Goal: Task Accomplishment & Management: Use online tool/utility

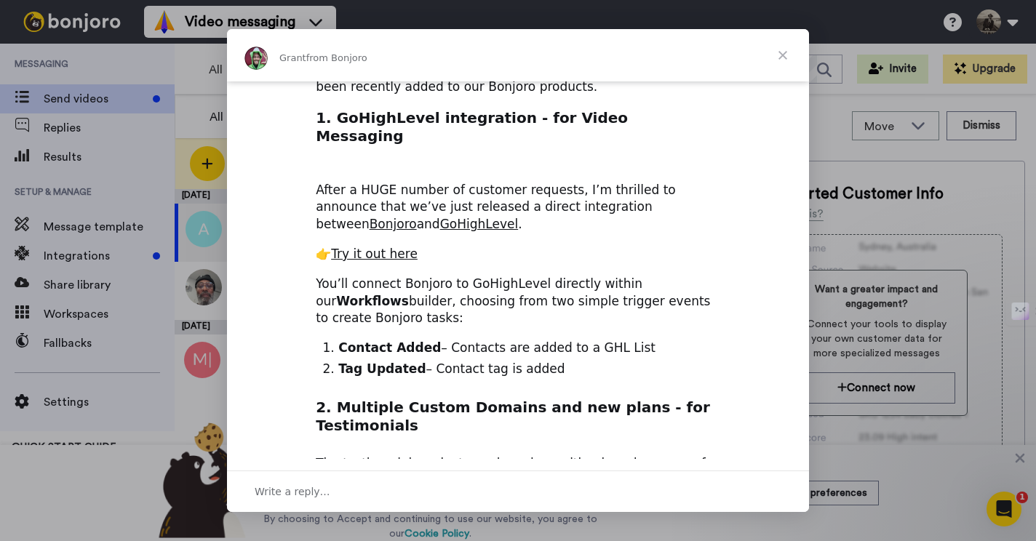
scroll to position [122, 0]
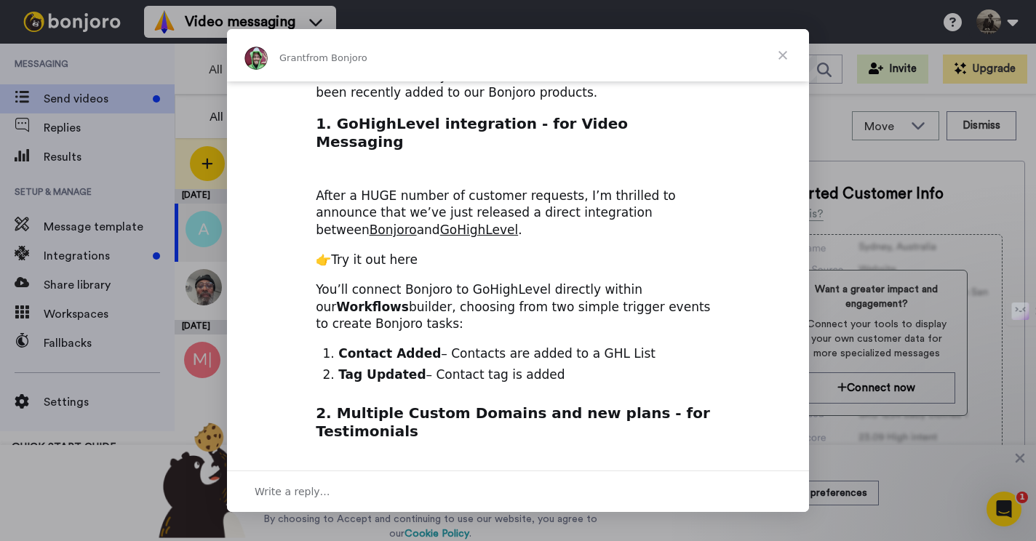
click at [392, 252] on link "Try it out here" at bounding box center [374, 259] width 87 height 15
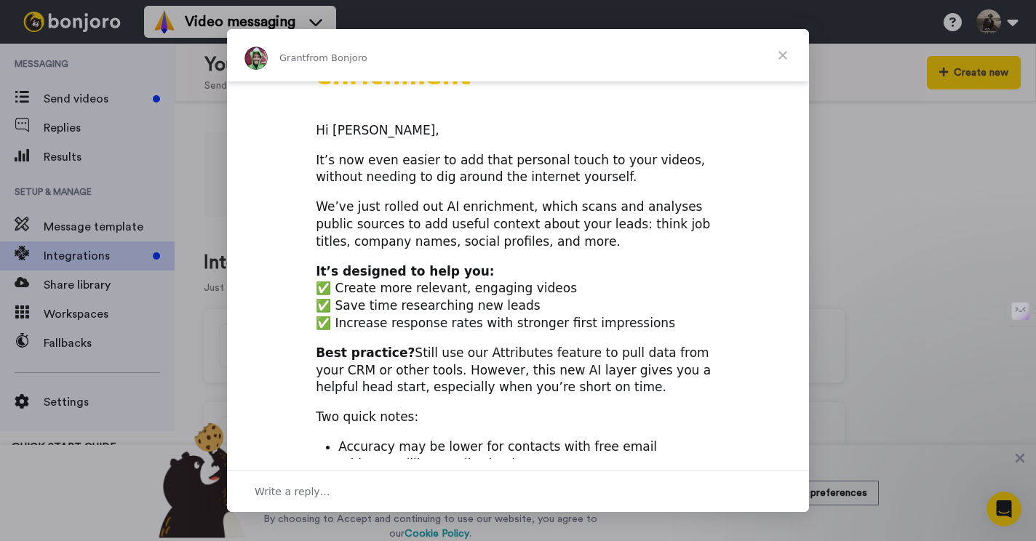
scroll to position [42, 0]
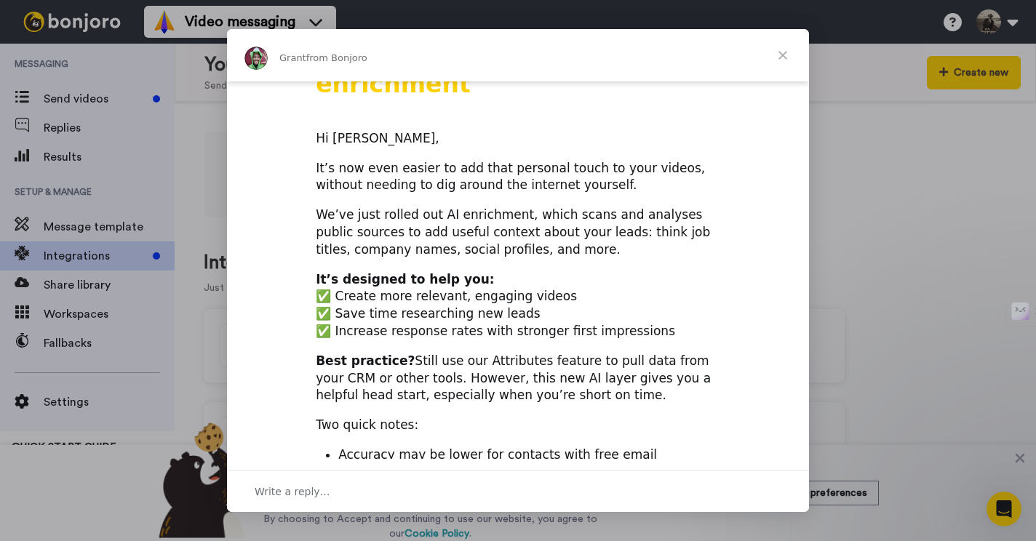
click at [785, 57] on span "Close" at bounding box center [782, 55] width 52 height 52
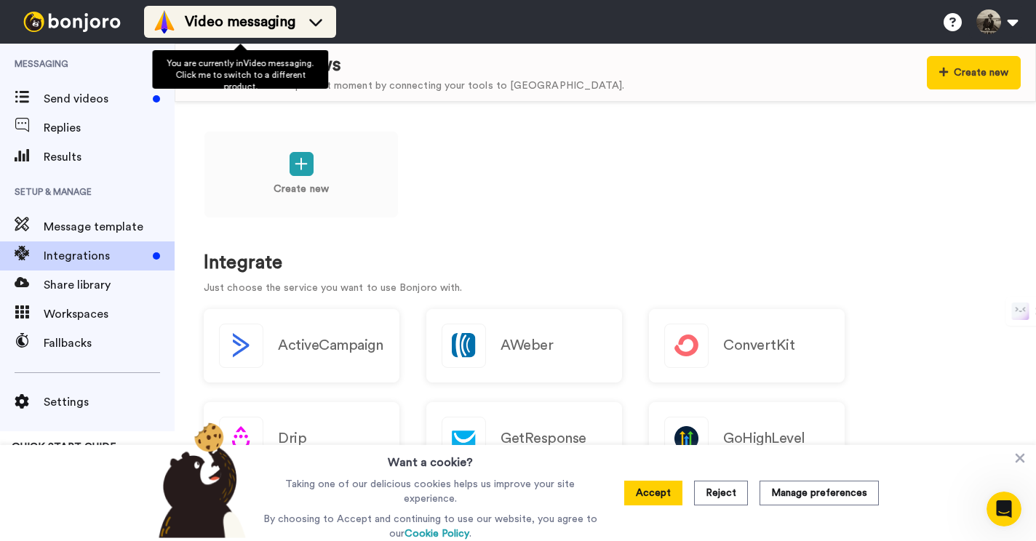
click at [319, 25] on icon at bounding box center [315, 22] width 23 height 15
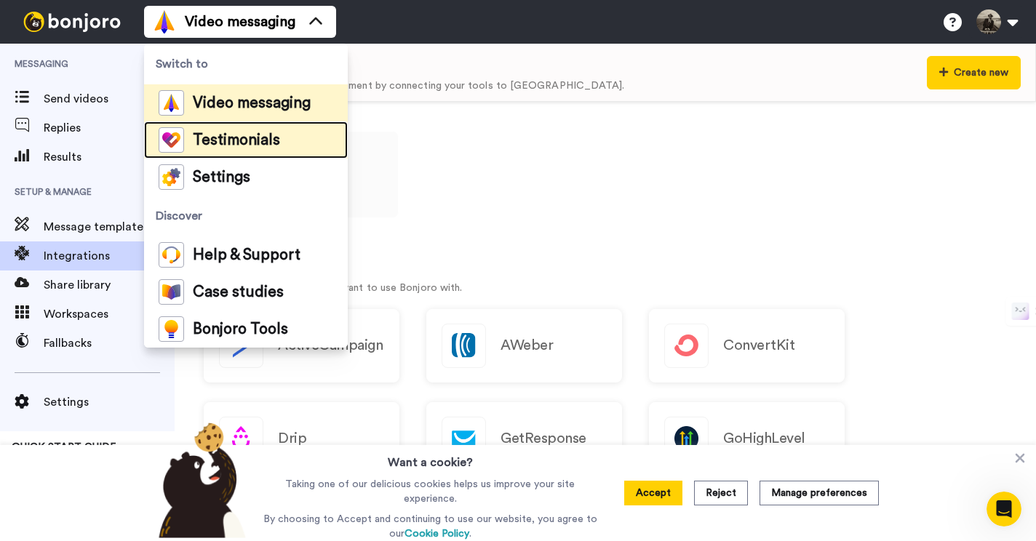
click at [282, 146] on li "Testimonials" at bounding box center [246, 139] width 204 height 37
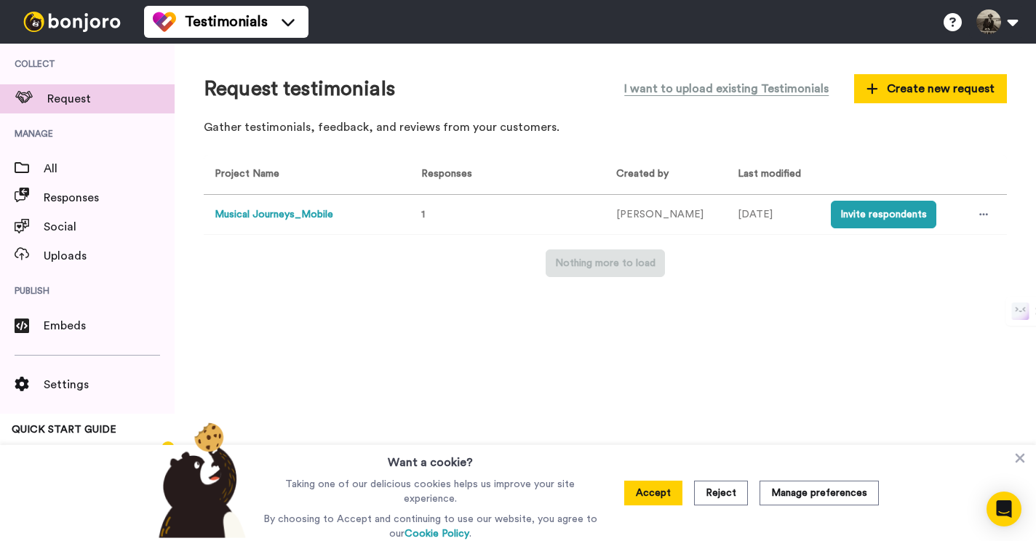
click at [290, 217] on button "Musical Journeys_Mobile" at bounding box center [274, 214] width 119 height 15
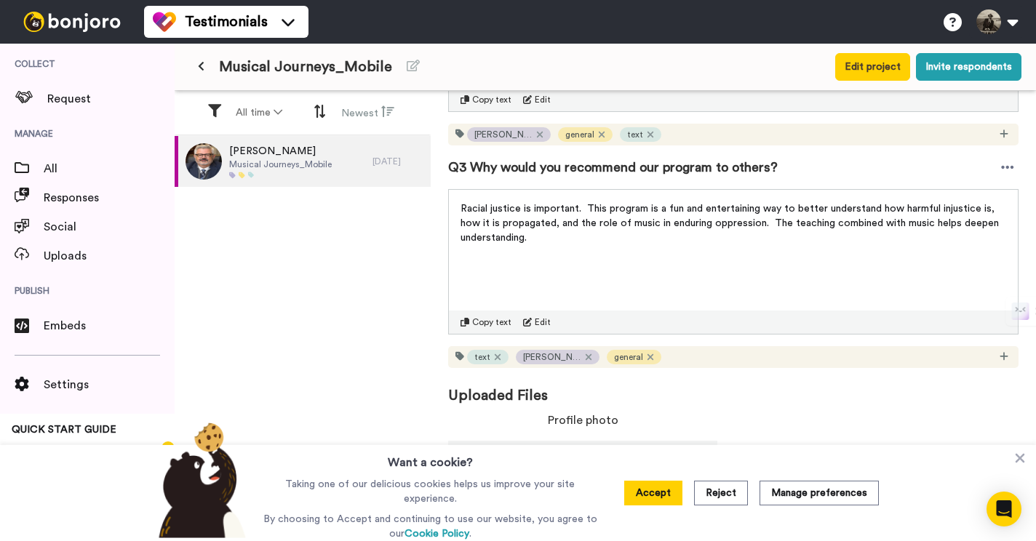
scroll to position [626, 0]
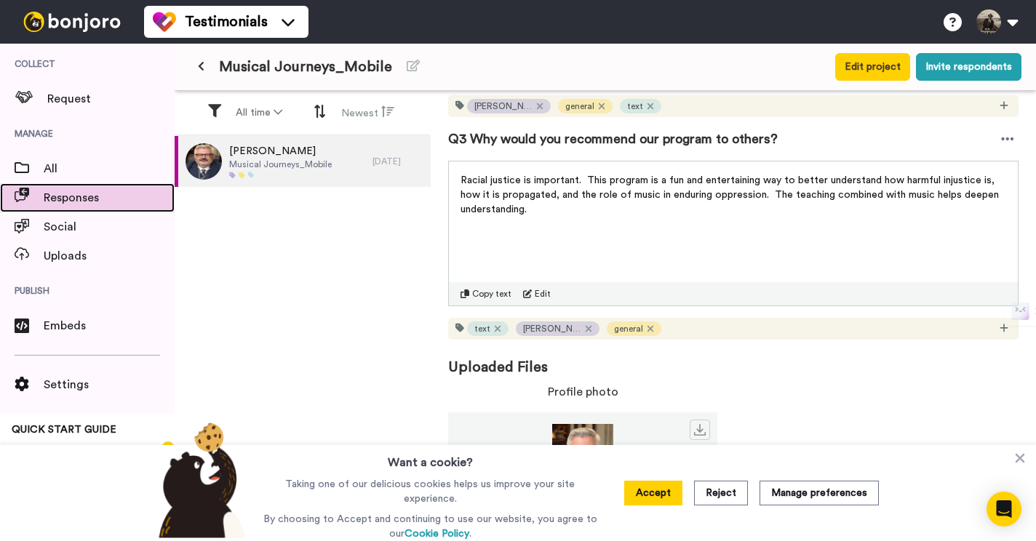
click at [84, 201] on span "Responses" at bounding box center [109, 197] width 131 height 17
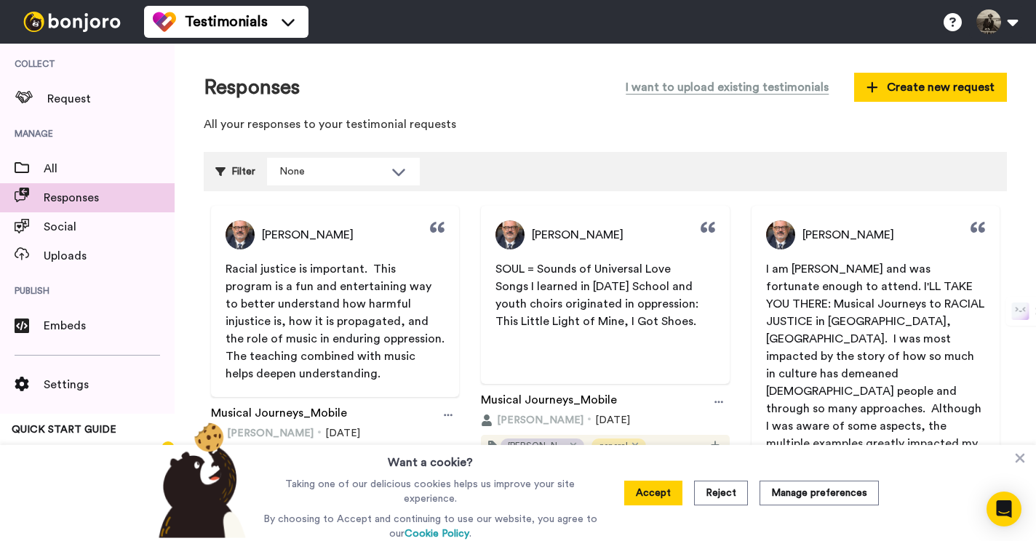
scroll to position [65, 0]
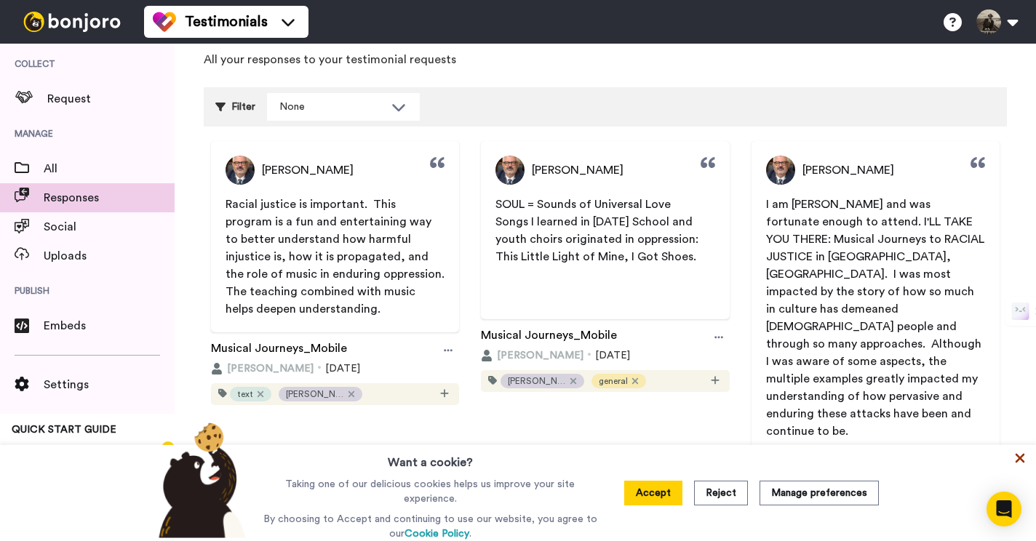
click at [1022, 457] on icon at bounding box center [1019, 458] width 15 height 15
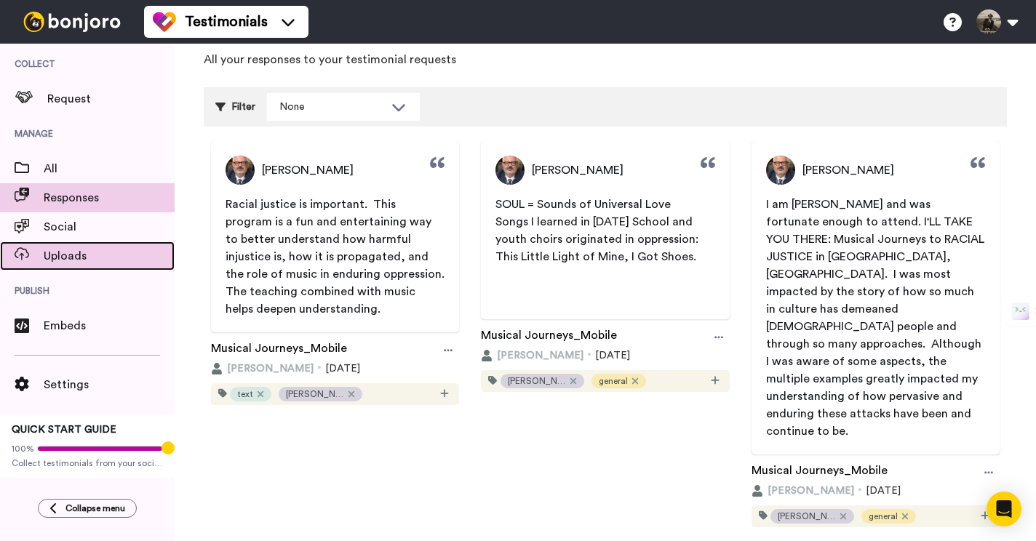
click at [91, 254] on span "Uploads" at bounding box center [109, 255] width 131 height 17
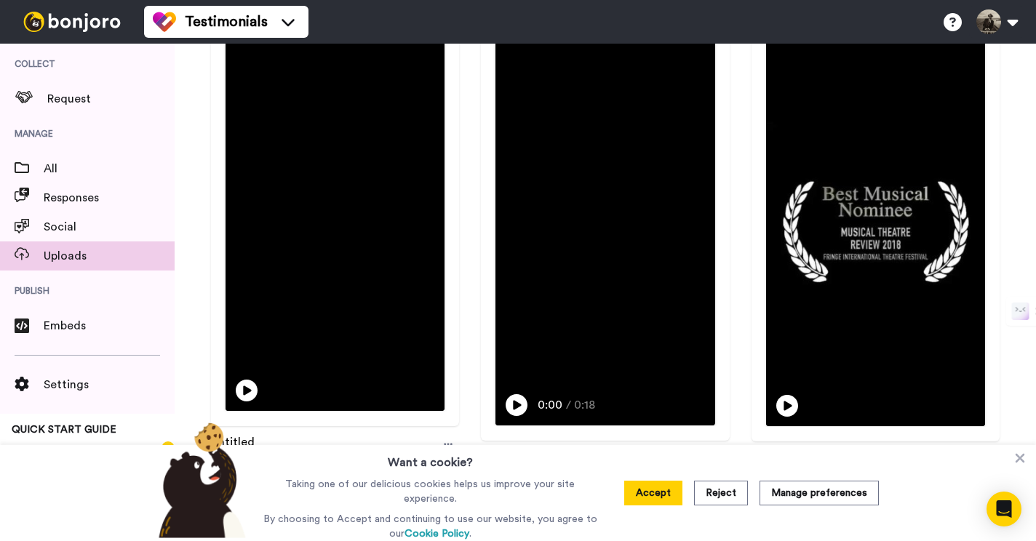
scroll to position [715, 0]
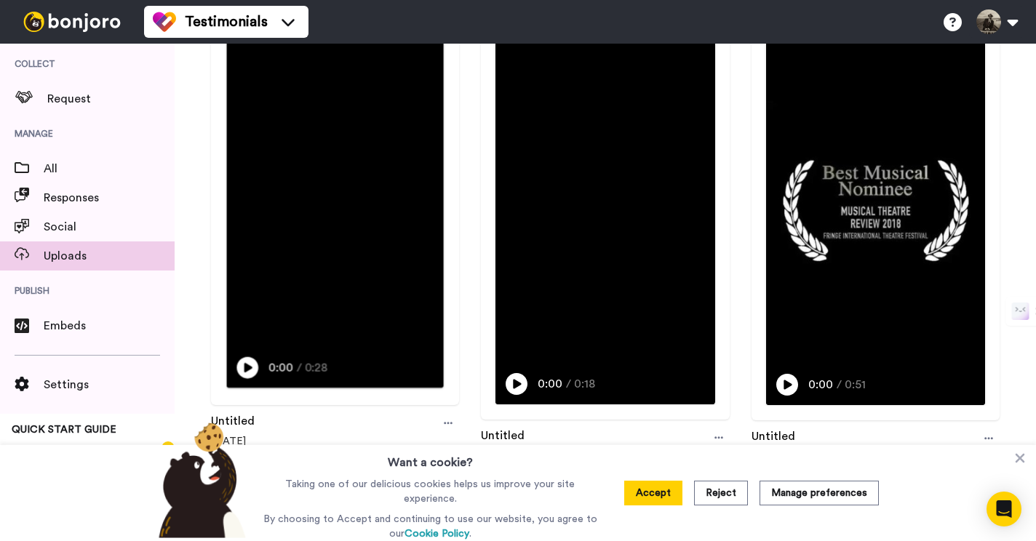
click at [247, 373] on icon at bounding box center [247, 367] width 22 height 22
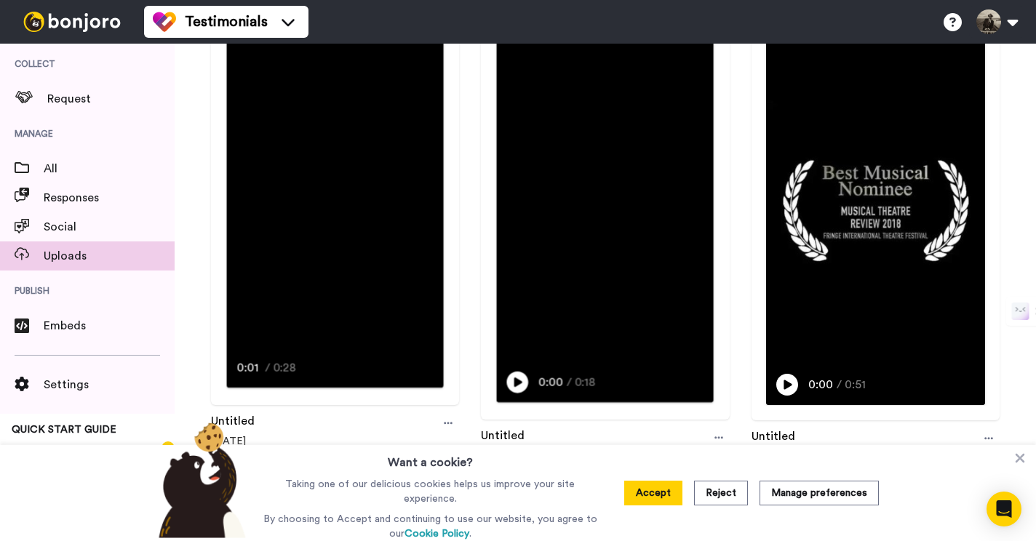
click at [519, 381] on icon "Play/Pause" at bounding box center [518, 383] width 22 height 28
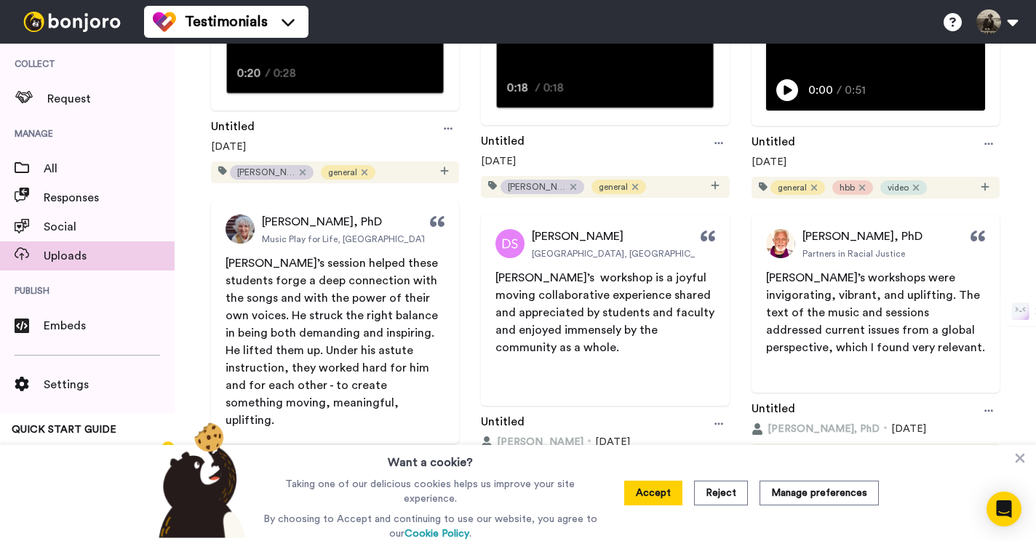
scroll to position [1011, 0]
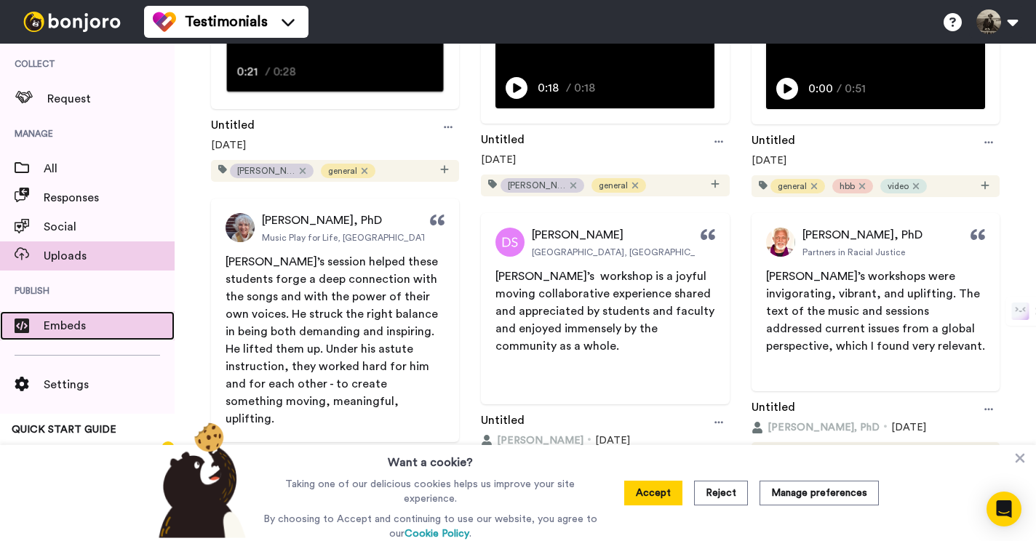
click at [97, 334] on span "Embeds" at bounding box center [109, 325] width 131 height 17
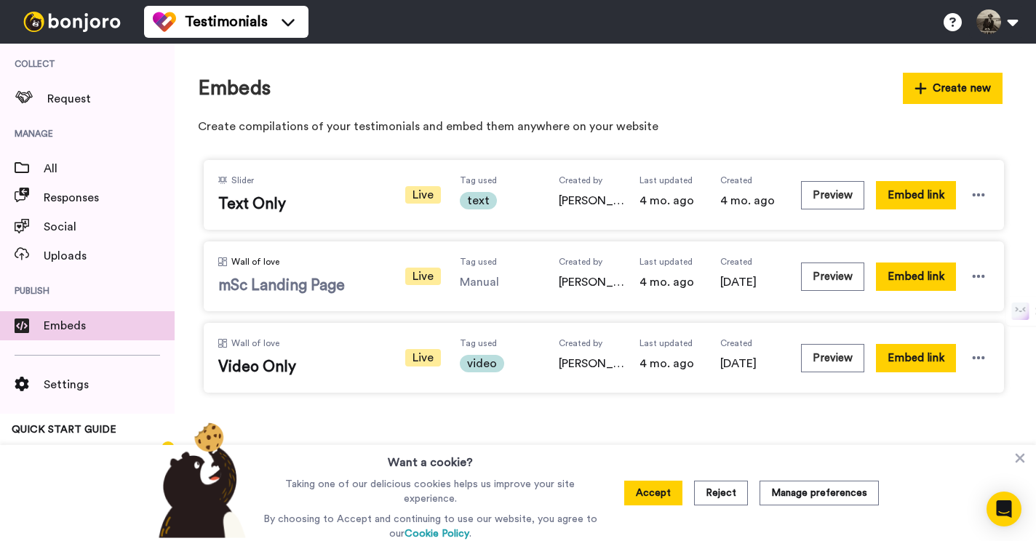
click at [263, 287] on span "mSc Landing Page" at bounding box center [301, 286] width 167 height 22
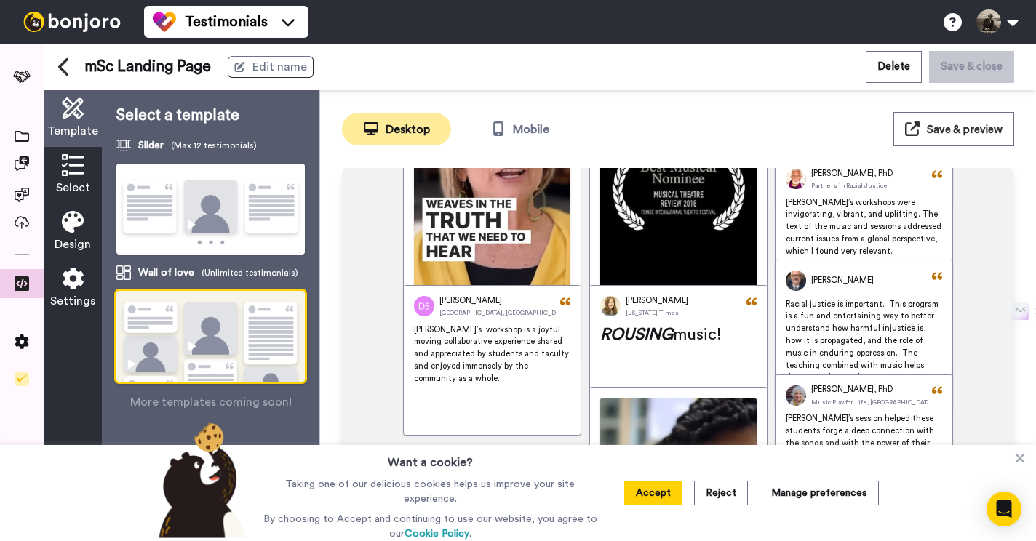
scroll to position [145, 0]
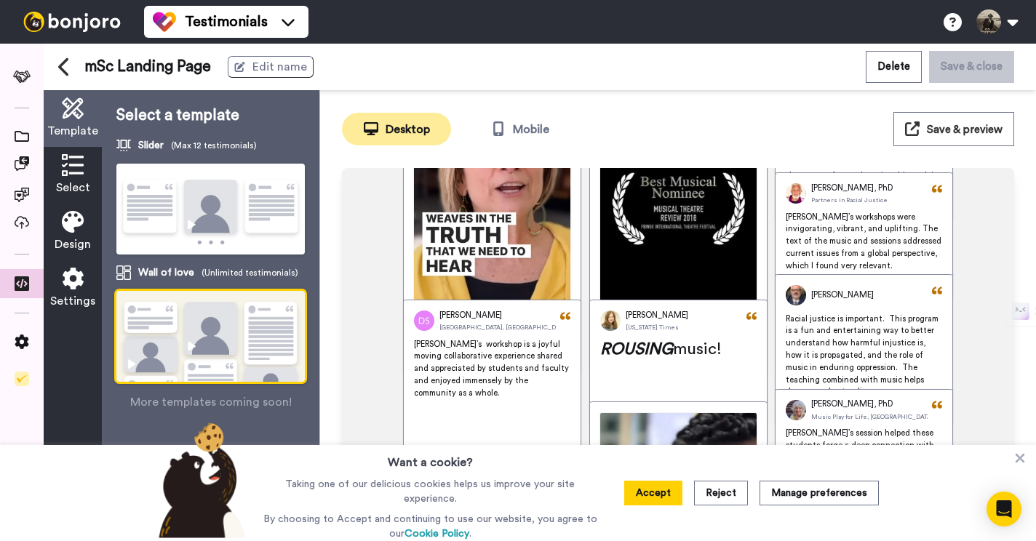
click at [214, 221] on img at bounding box center [210, 210] width 188 height 92
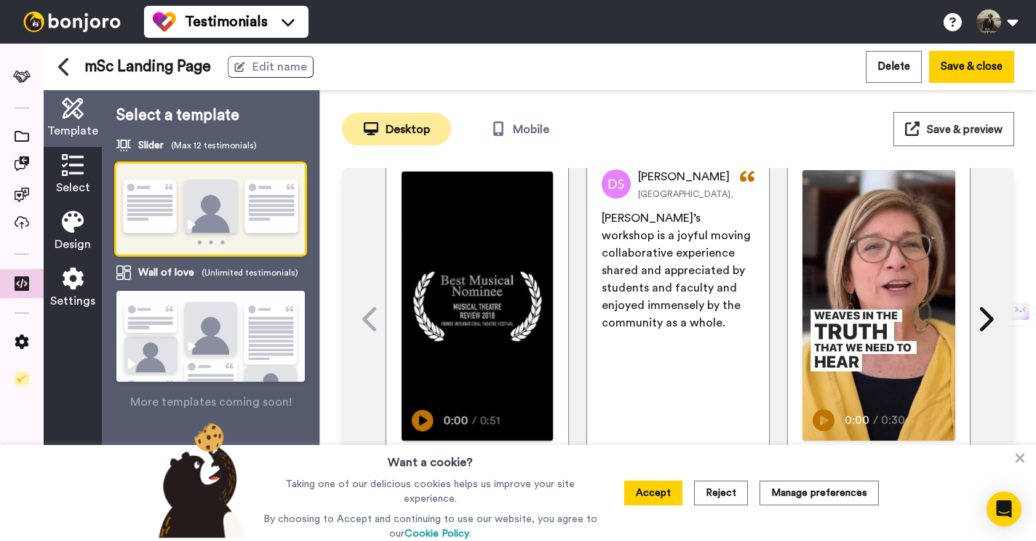
scroll to position [0, 0]
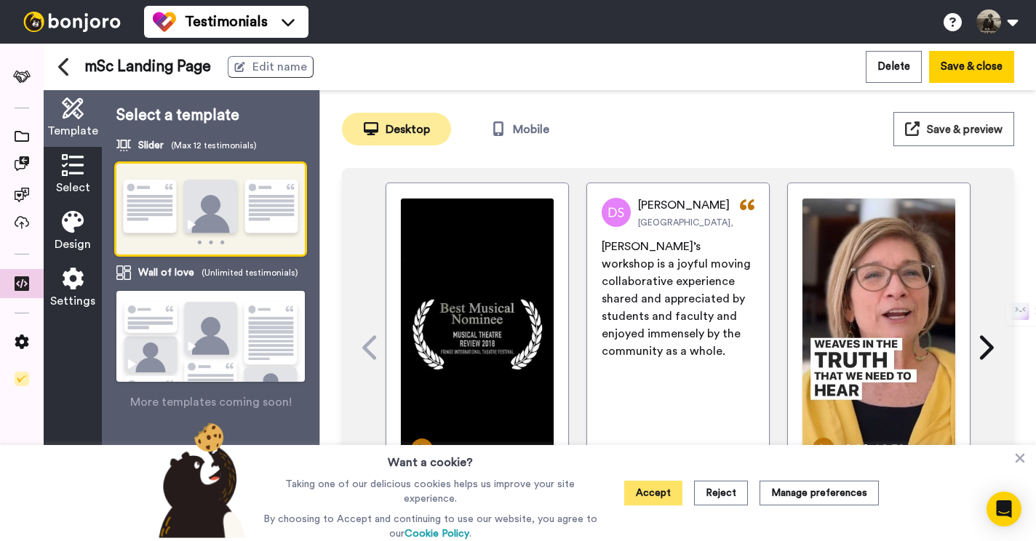
click at [645, 493] on button "Accept" at bounding box center [653, 493] width 58 height 25
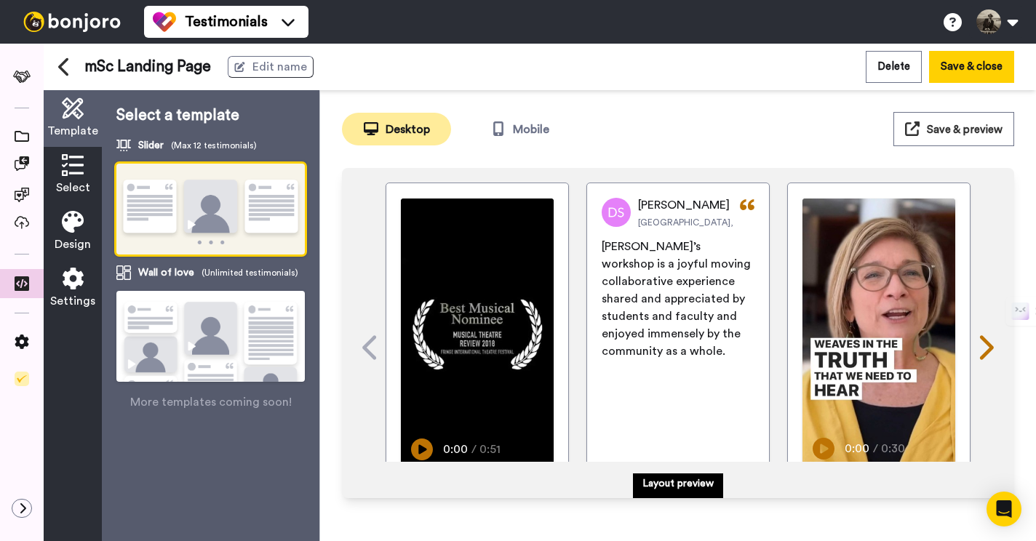
click at [983, 353] on icon at bounding box center [987, 347] width 14 height 24
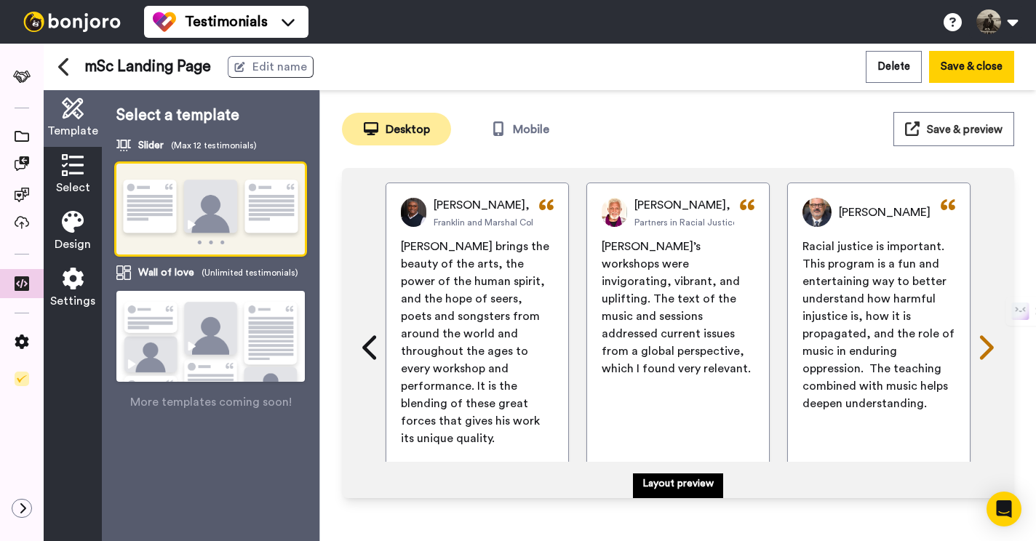
click at [983, 353] on icon at bounding box center [987, 347] width 14 height 24
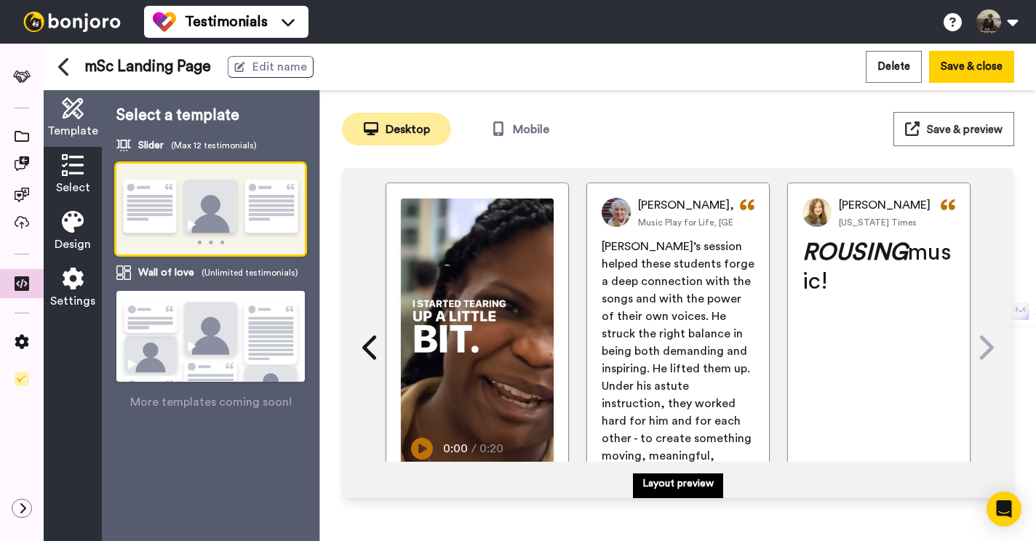
click at [983, 353] on icon at bounding box center [987, 347] width 14 height 24
click at [370, 347] on icon at bounding box center [370, 348] width 23 height 28
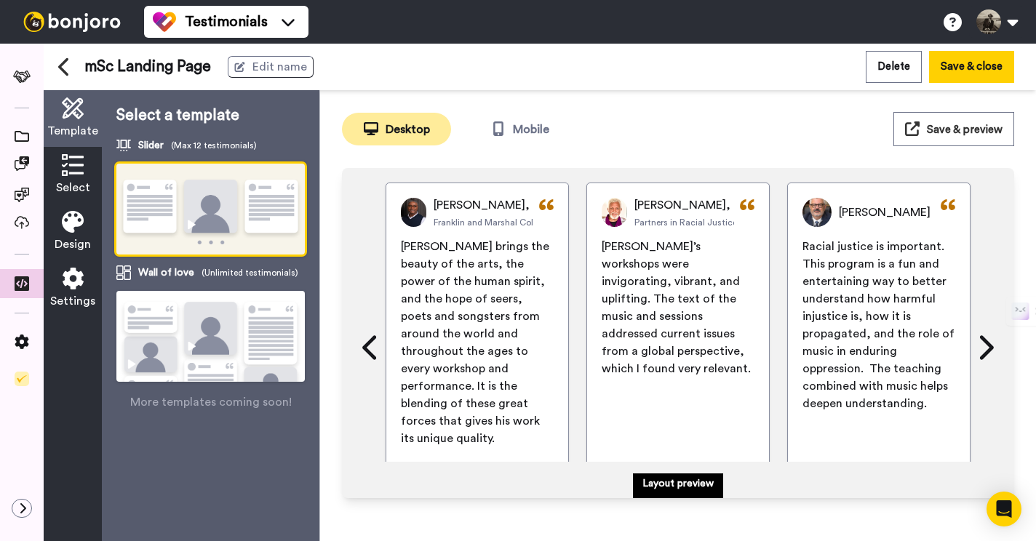
click at [940, 128] on span "Save & preview" at bounding box center [965, 129] width 76 height 11
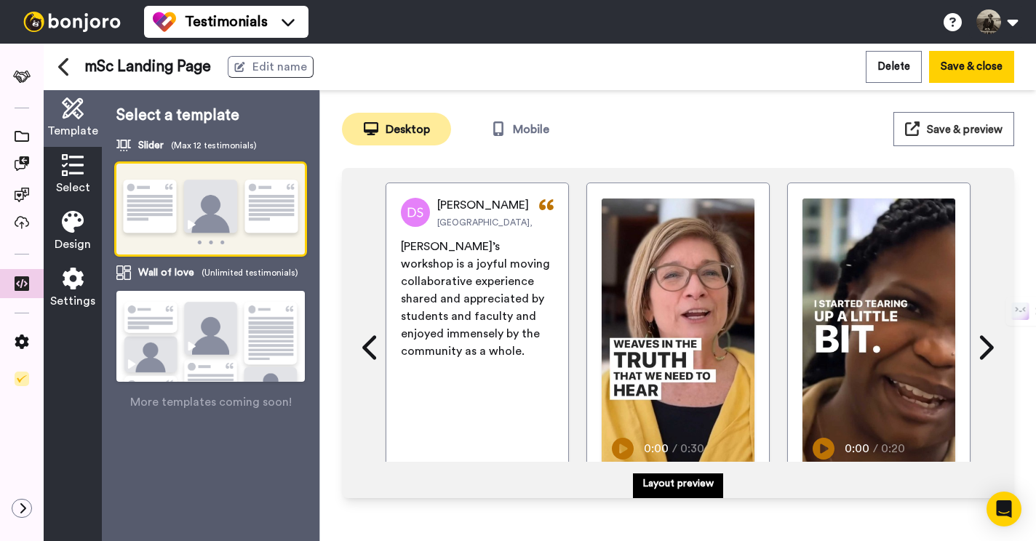
click at [257, 221] on img at bounding box center [210, 210] width 188 height 92
click at [77, 178] on div "Select" at bounding box center [73, 175] width 58 height 57
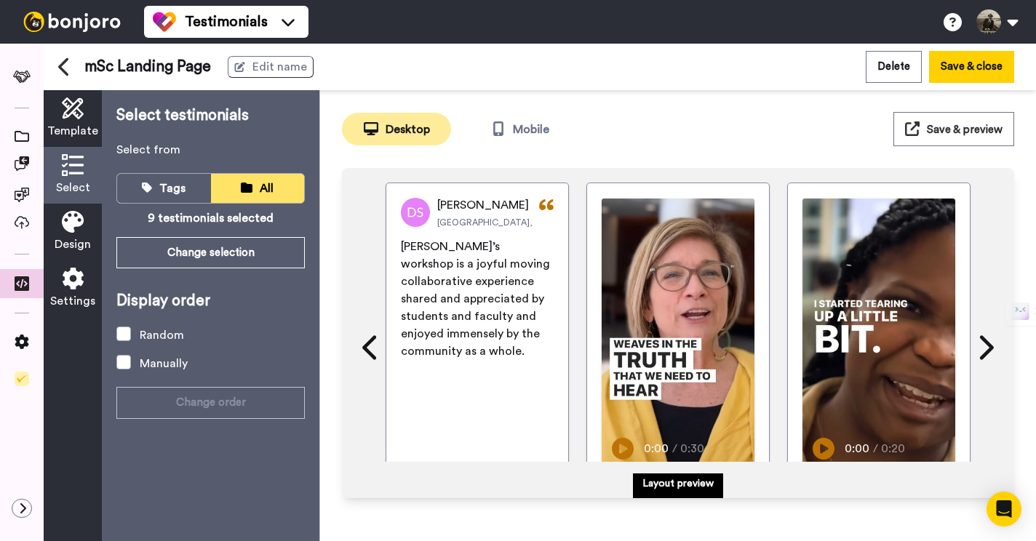
click at [81, 230] on icon at bounding box center [73, 222] width 22 height 22
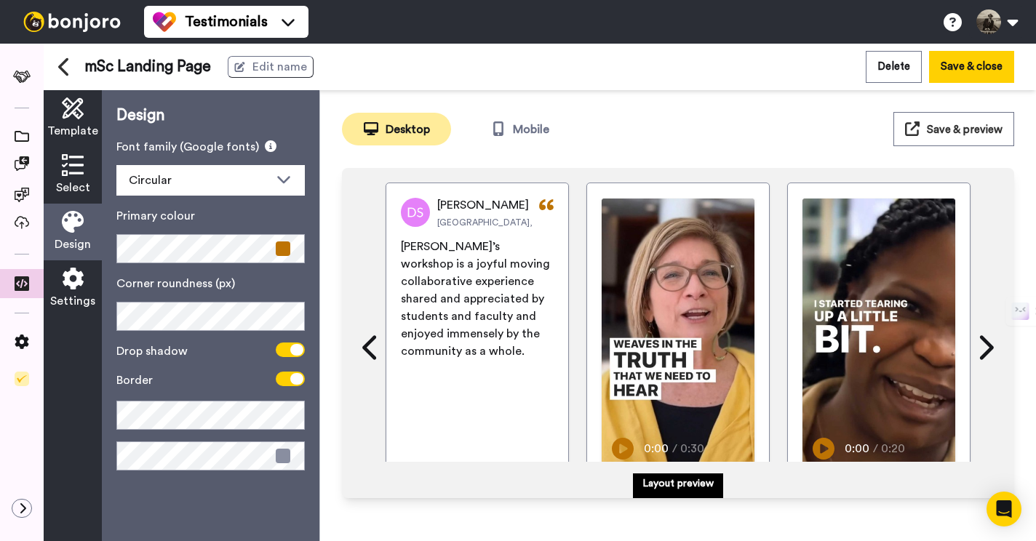
click at [76, 285] on icon at bounding box center [73, 279] width 22 height 22
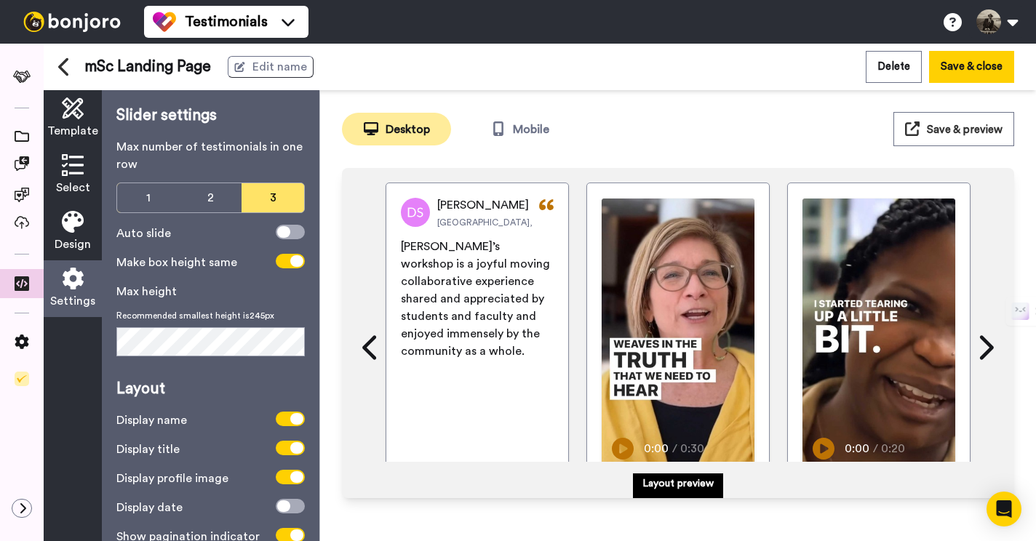
click at [81, 108] on icon at bounding box center [73, 108] width 22 height 22
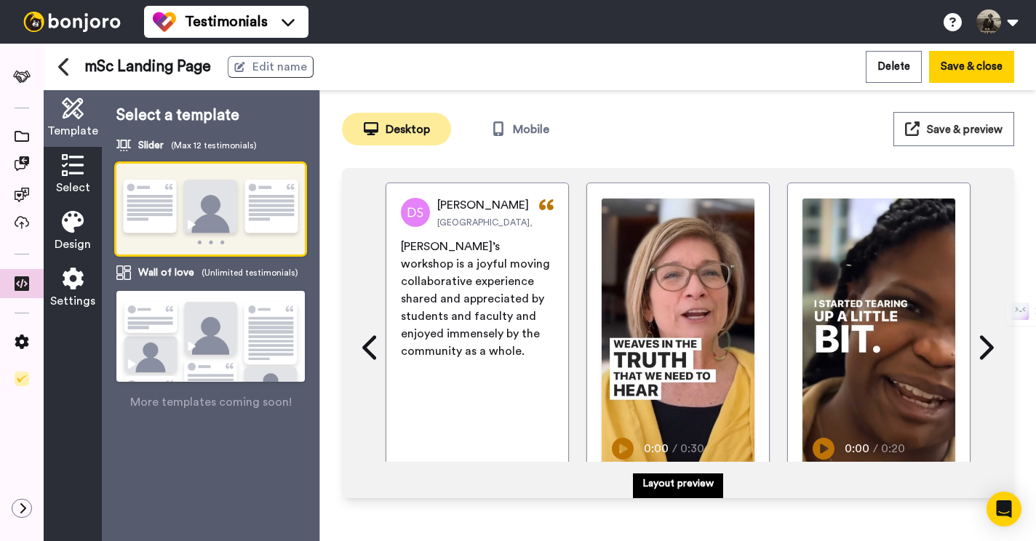
click at [187, 333] on img at bounding box center [210, 355] width 188 height 129
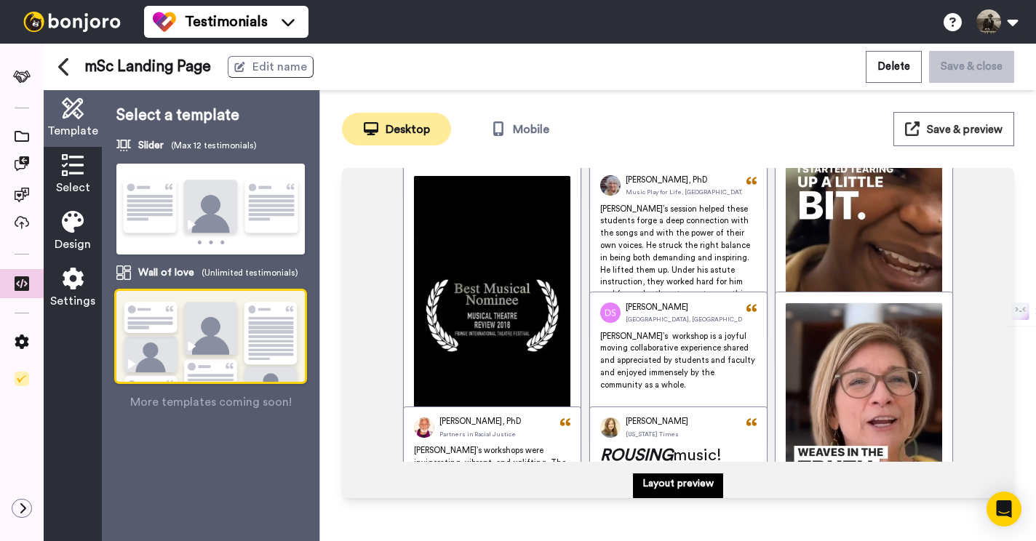
scroll to position [145, 0]
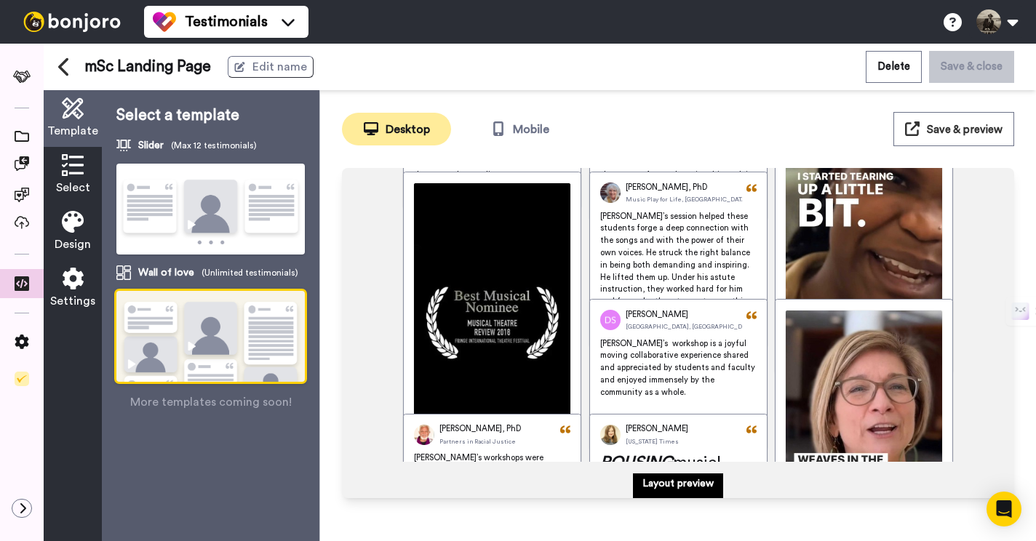
click at [971, 138] on button "Save & preview" at bounding box center [953, 129] width 121 height 34
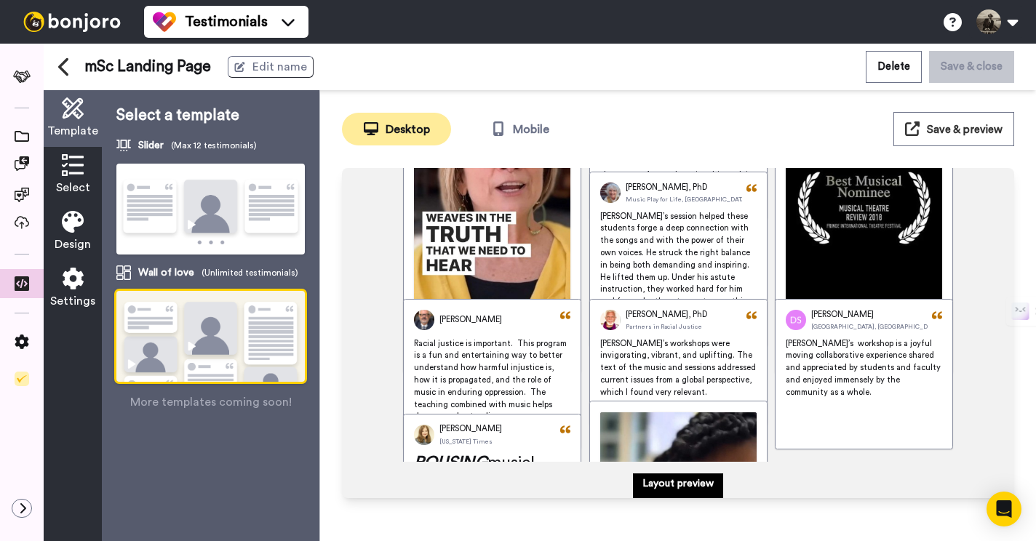
scroll to position [0, 0]
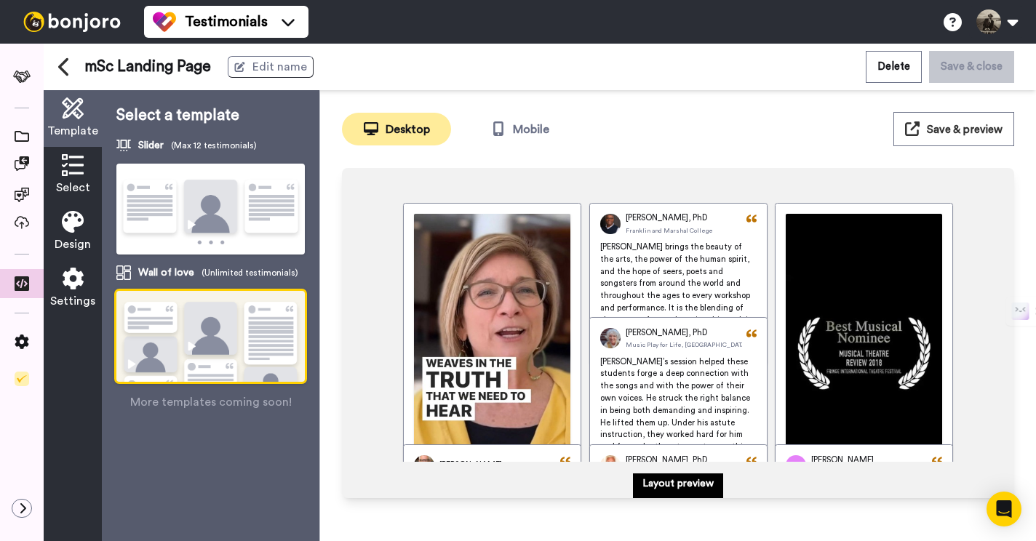
click at [67, 173] on icon at bounding box center [73, 165] width 22 height 22
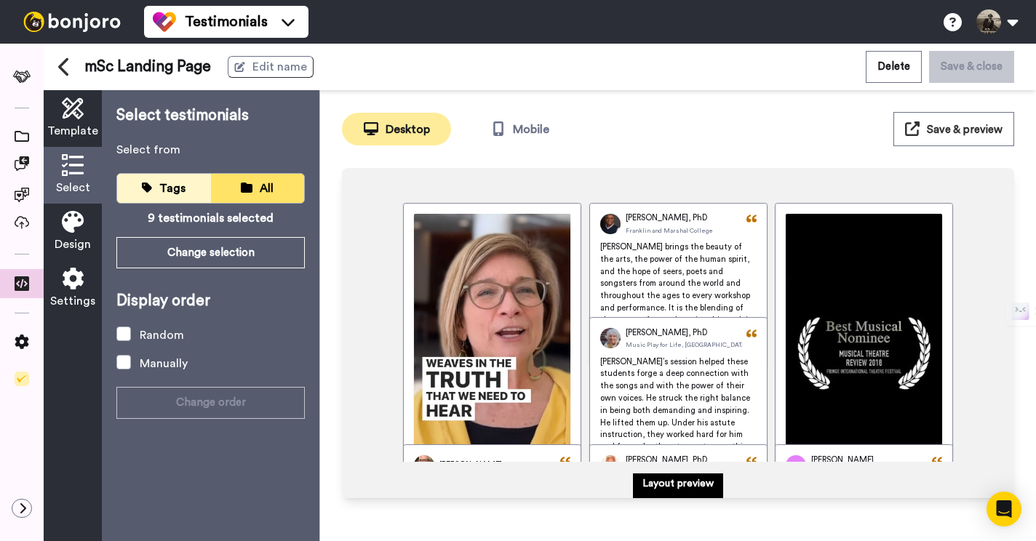
click at [173, 183] on span "Tags" at bounding box center [172, 189] width 26 height 12
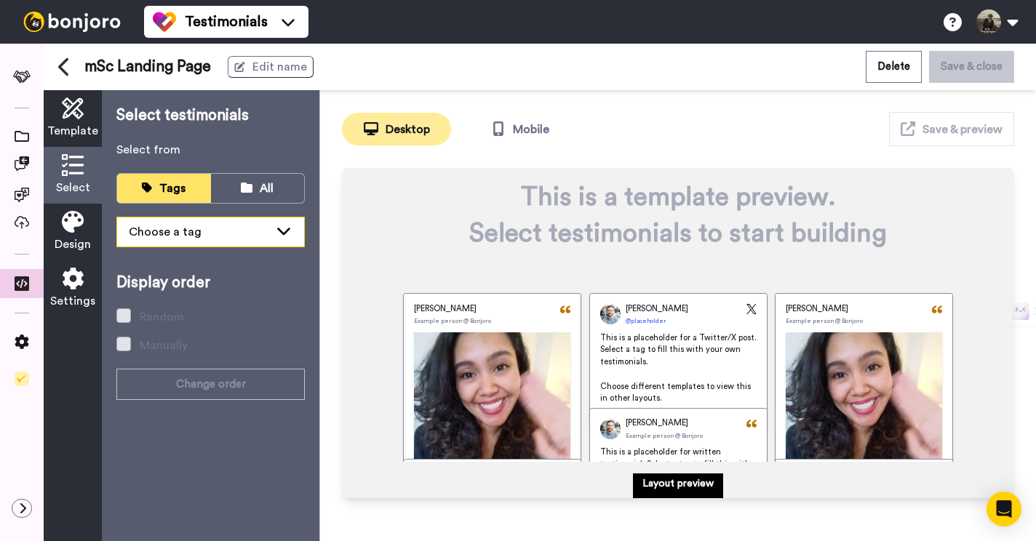
click at [208, 229] on div "Choose a tag" at bounding box center [199, 231] width 140 height 17
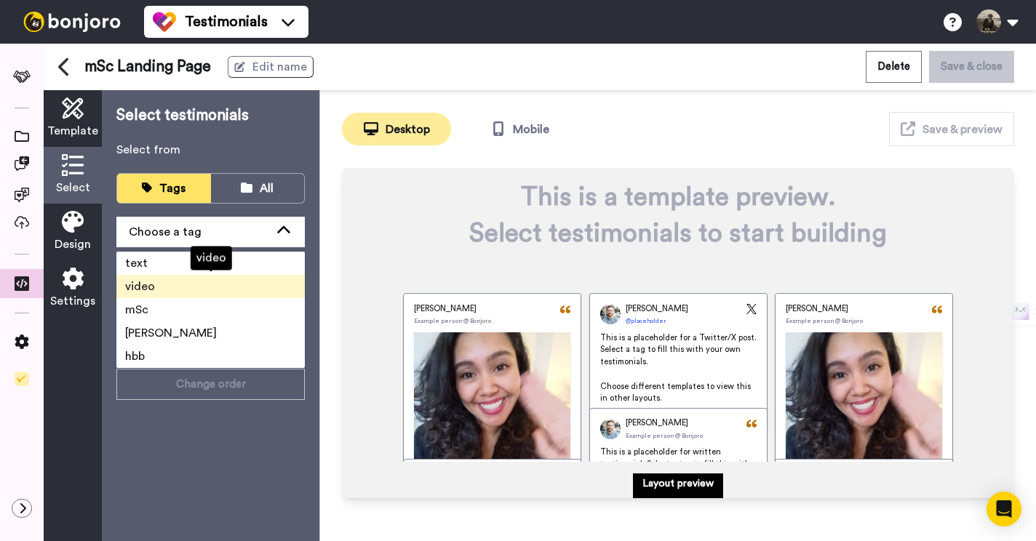
click at [205, 290] on li "video" at bounding box center [210, 286] width 188 height 23
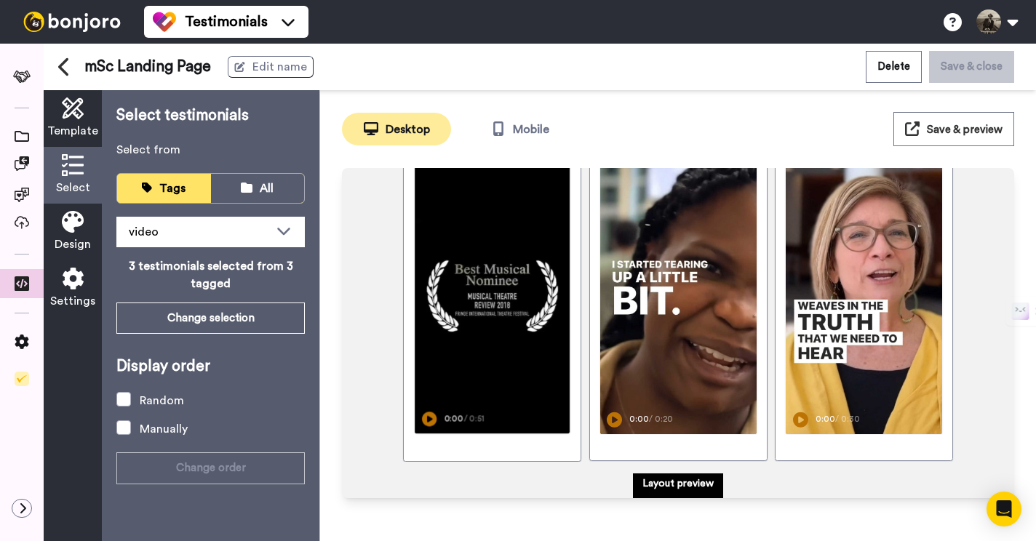
scroll to position [57, 0]
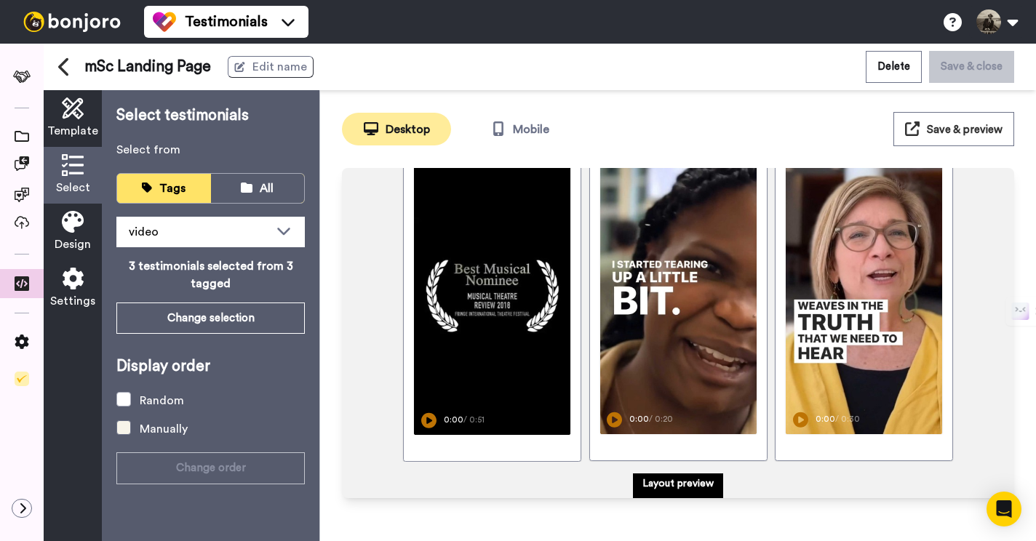
click at [124, 431] on span at bounding box center [123, 427] width 15 height 15
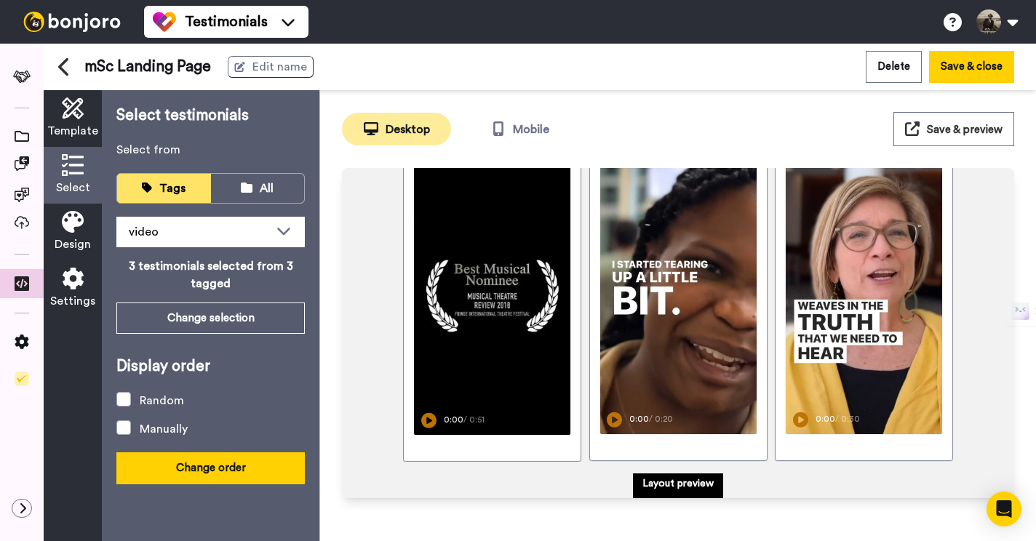
click at [178, 465] on button "Change order" at bounding box center [210, 467] width 188 height 31
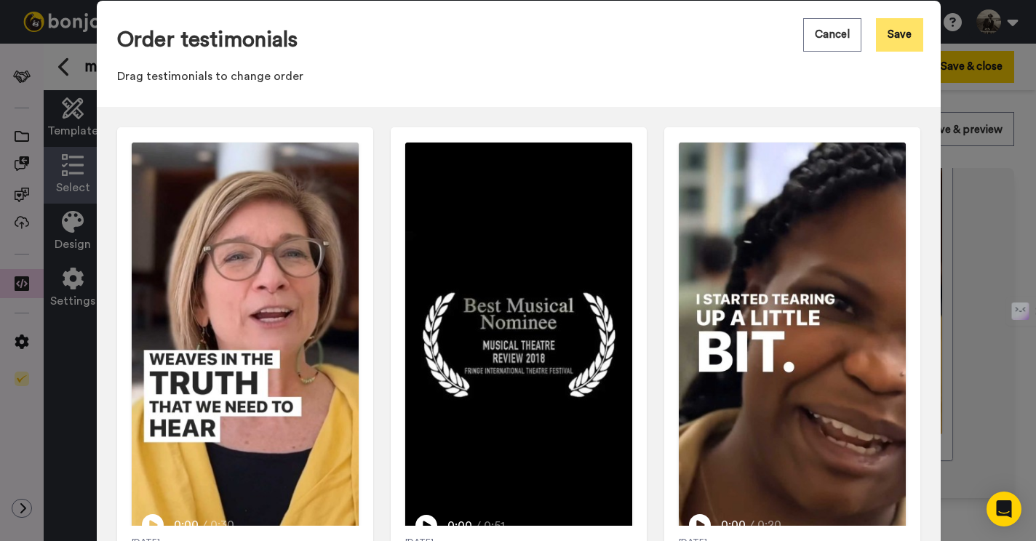
click at [903, 42] on button "Save" at bounding box center [899, 34] width 47 height 33
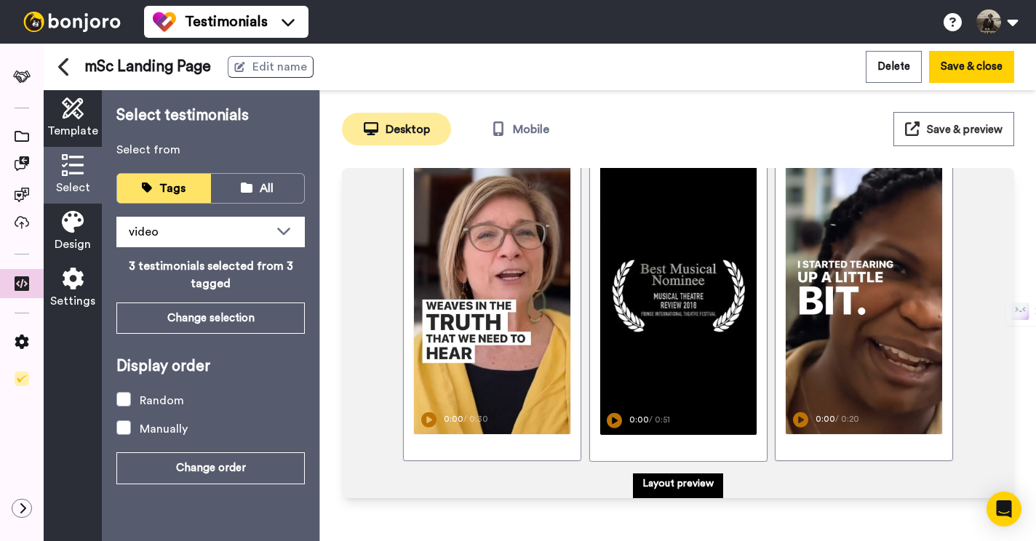
click at [960, 137] on button "Save & preview" at bounding box center [953, 129] width 121 height 34
click at [540, 132] on button "Mobile" at bounding box center [519, 129] width 109 height 33
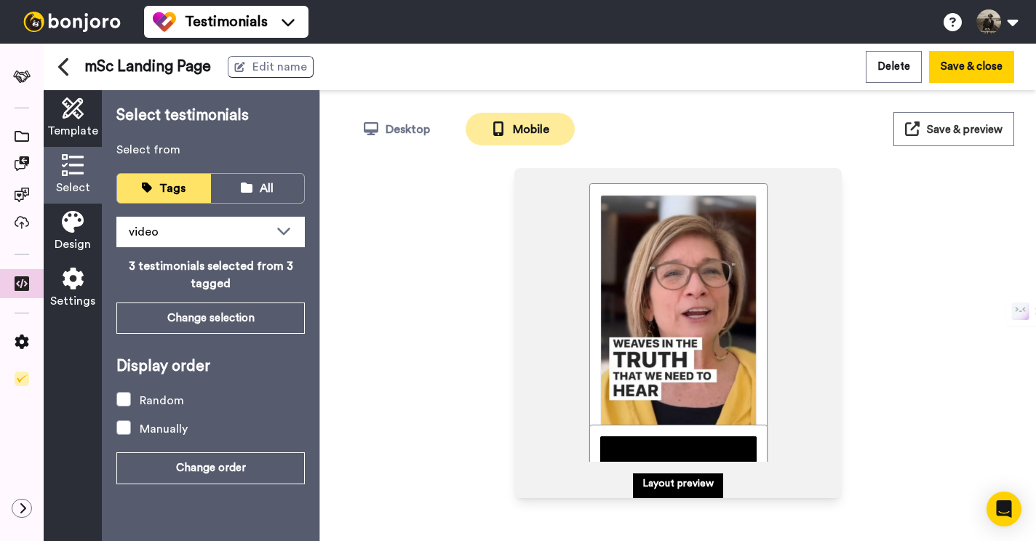
scroll to position [0, 0]
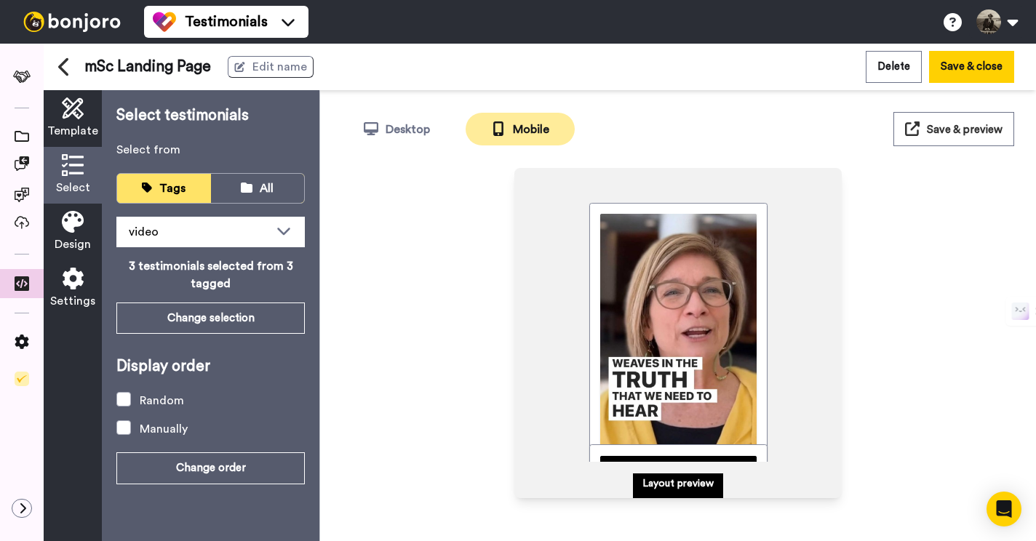
click at [940, 120] on button "Save & preview" at bounding box center [953, 129] width 121 height 34
click at [391, 137] on button "Desktop" at bounding box center [396, 129] width 109 height 33
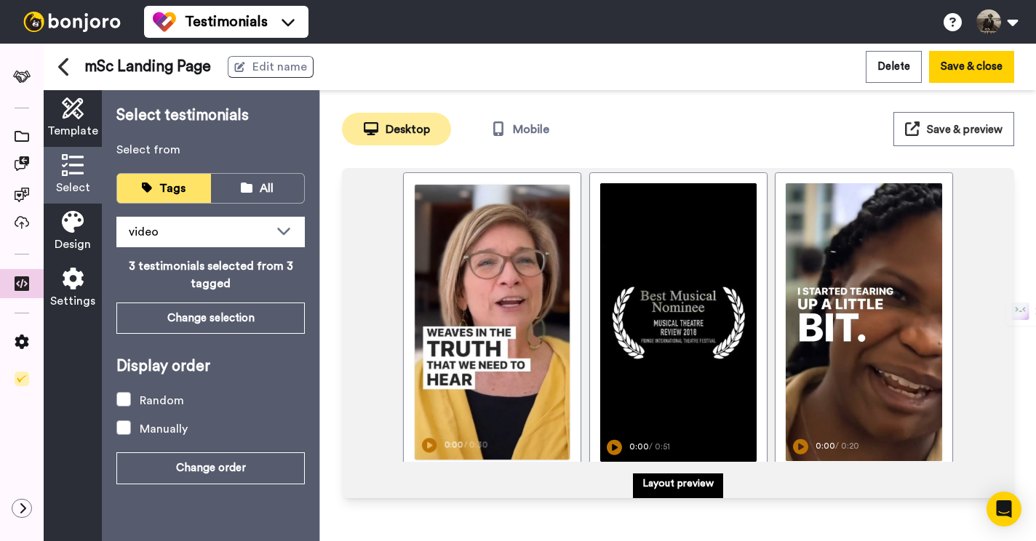
scroll to position [57, 0]
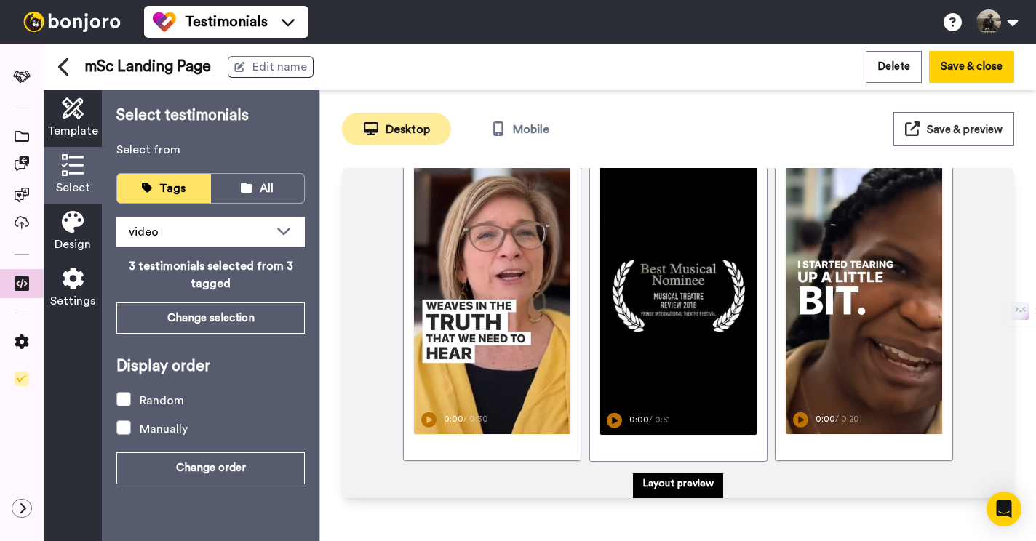
click at [68, 290] on div "Settings" at bounding box center [73, 288] width 58 height 57
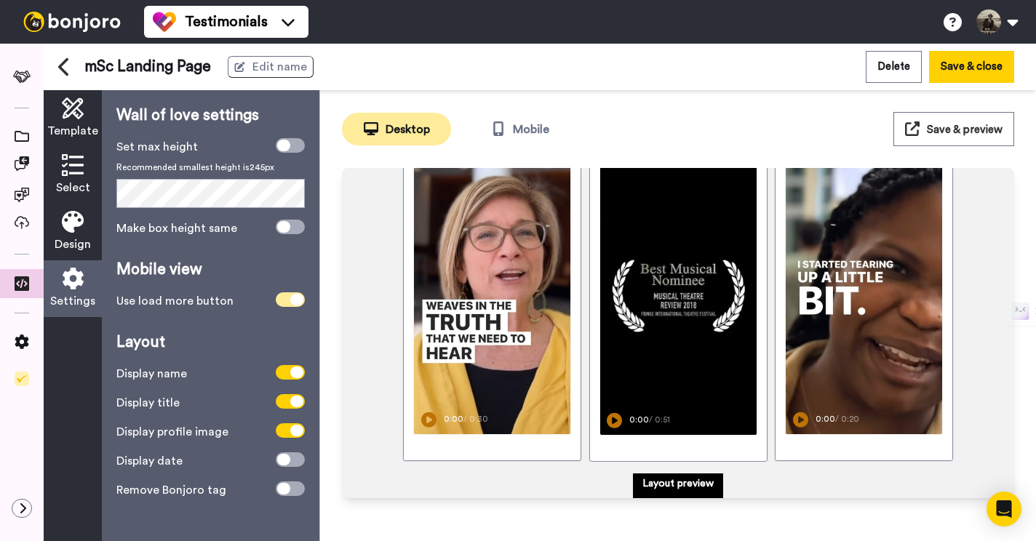
click at [295, 297] on icon at bounding box center [296, 300] width 13 height 12
click at [295, 485] on span at bounding box center [290, 488] width 29 height 15
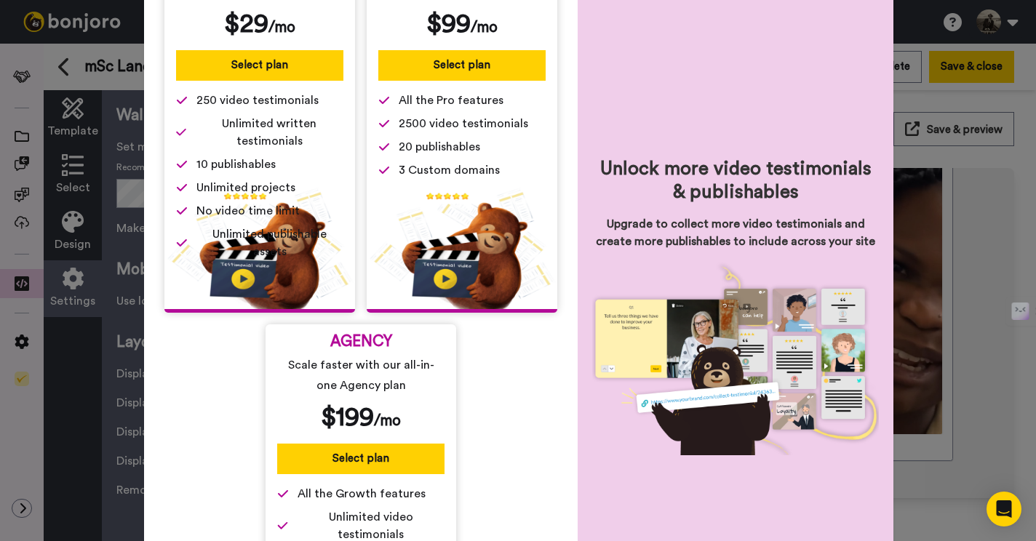
scroll to position [0, 0]
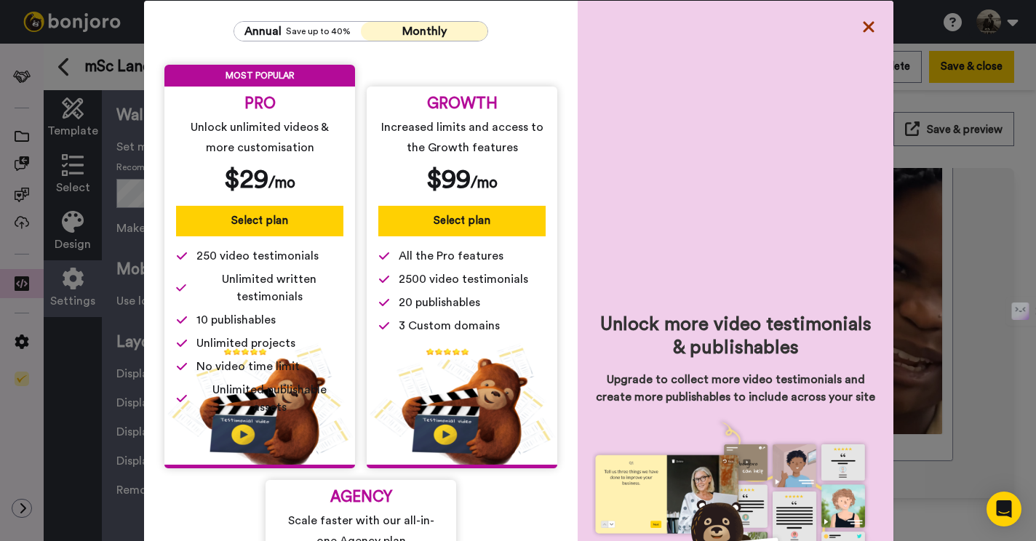
click at [871, 23] on icon at bounding box center [868, 26] width 11 height 11
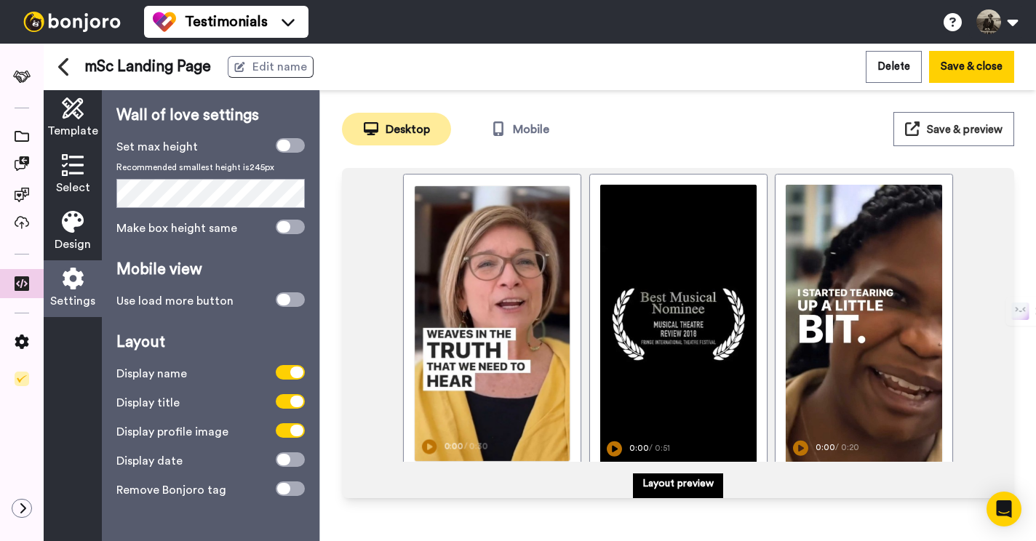
scroll to position [49, 0]
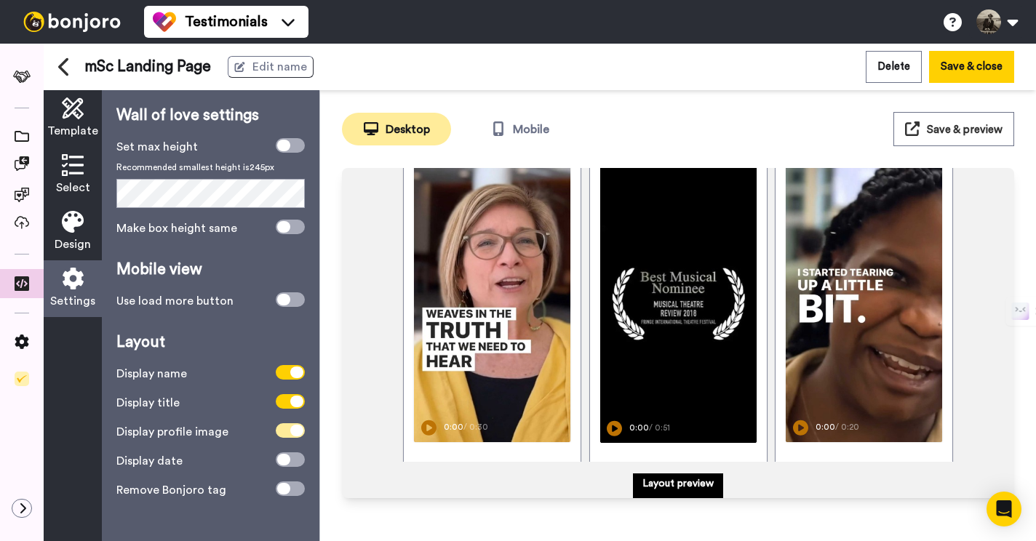
click at [297, 425] on icon at bounding box center [296, 431] width 13 height 12
click at [297, 425] on span at bounding box center [290, 430] width 29 height 15
click at [298, 397] on icon at bounding box center [296, 402] width 13 height 12
click at [298, 397] on span at bounding box center [290, 401] width 29 height 15
click at [300, 373] on icon at bounding box center [296, 373] width 13 height 12
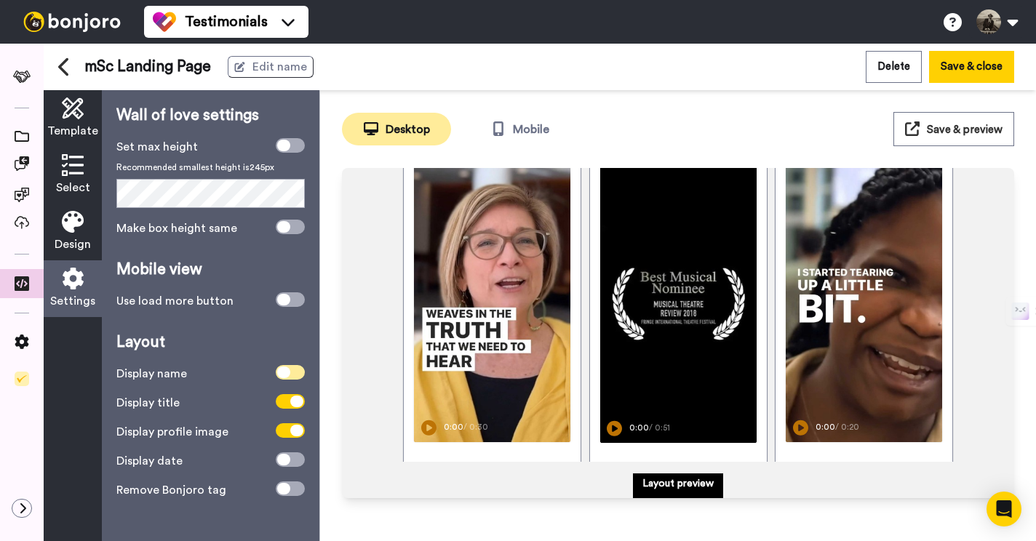
click at [300, 373] on span at bounding box center [290, 372] width 29 height 15
click at [286, 145] on icon at bounding box center [283, 146] width 13 height 12
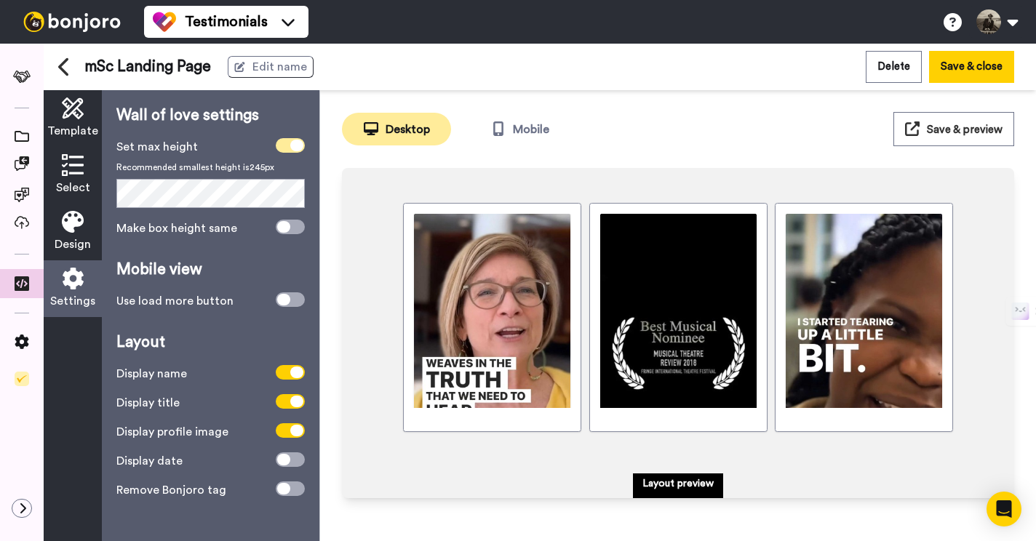
scroll to position [0, 0]
click at [286, 145] on span at bounding box center [290, 145] width 29 height 15
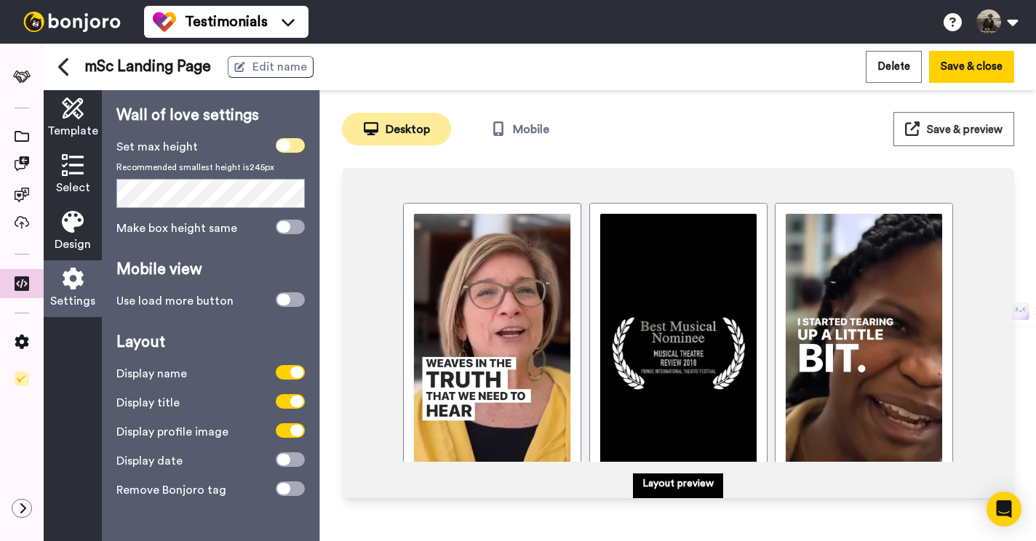
click at [286, 145] on icon at bounding box center [283, 146] width 13 height 12
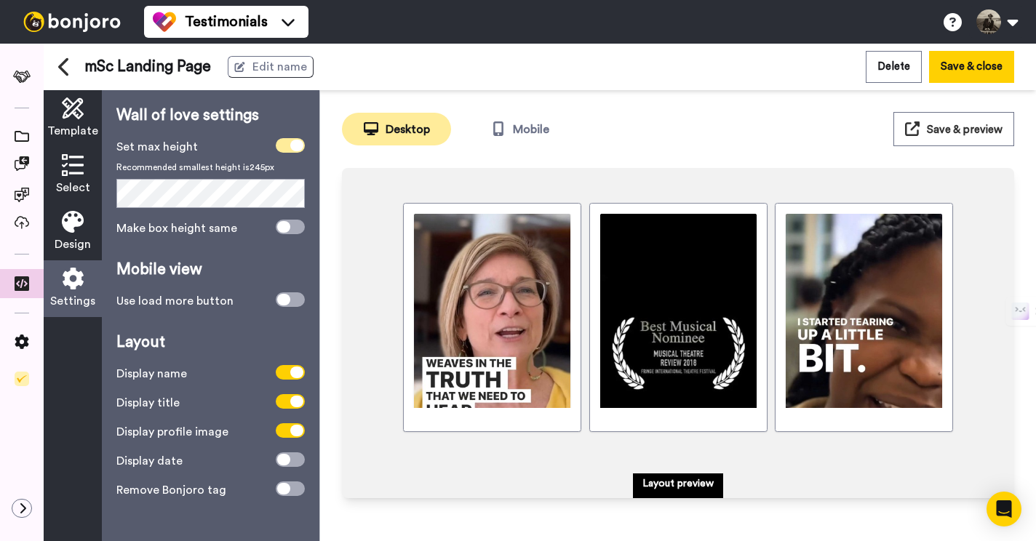
click at [286, 145] on span at bounding box center [290, 145] width 29 height 15
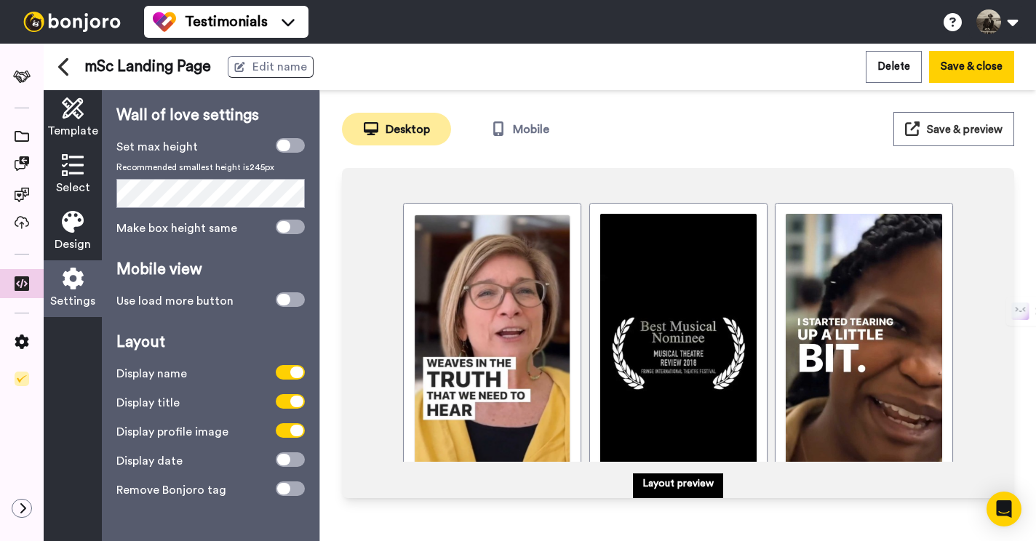
scroll to position [57, 0]
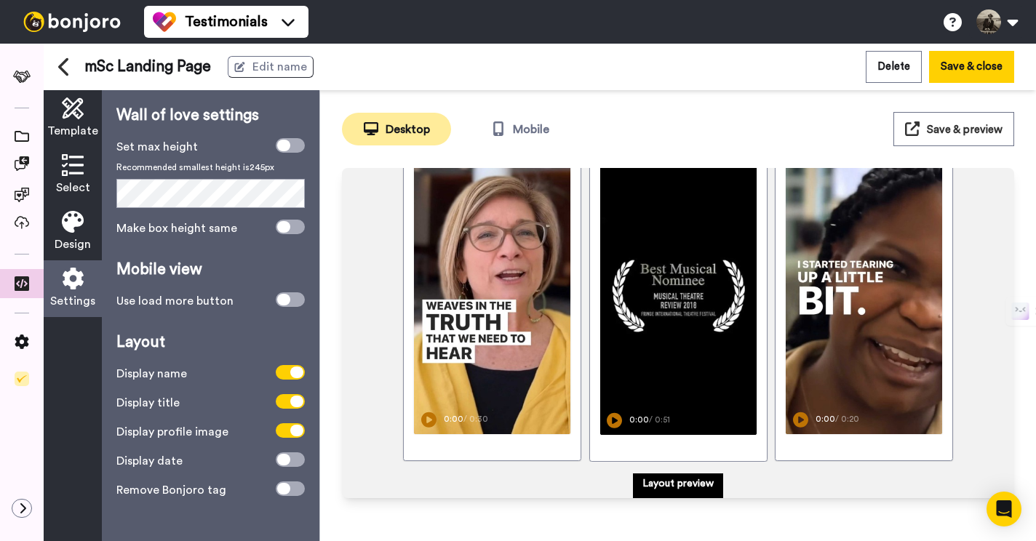
click at [80, 297] on span "Settings" at bounding box center [72, 300] width 45 height 17
click at [126, 69] on span "mSc Landing Page" at bounding box center [147, 67] width 127 height 22
click at [276, 66] on span "Edit name" at bounding box center [279, 66] width 55 height 17
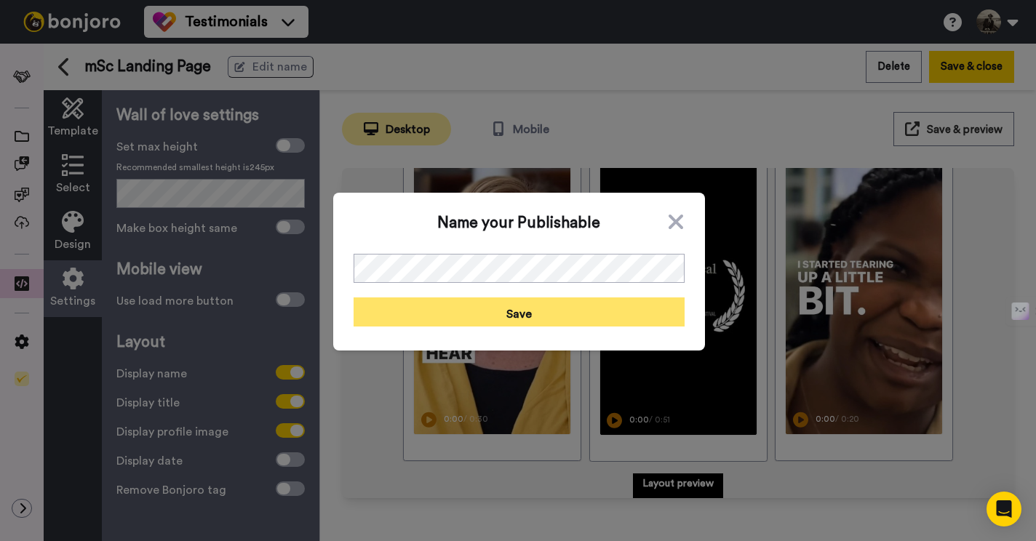
click at [554, 319] on button "Save" at bounding box center [518, 311] width 331 height 29
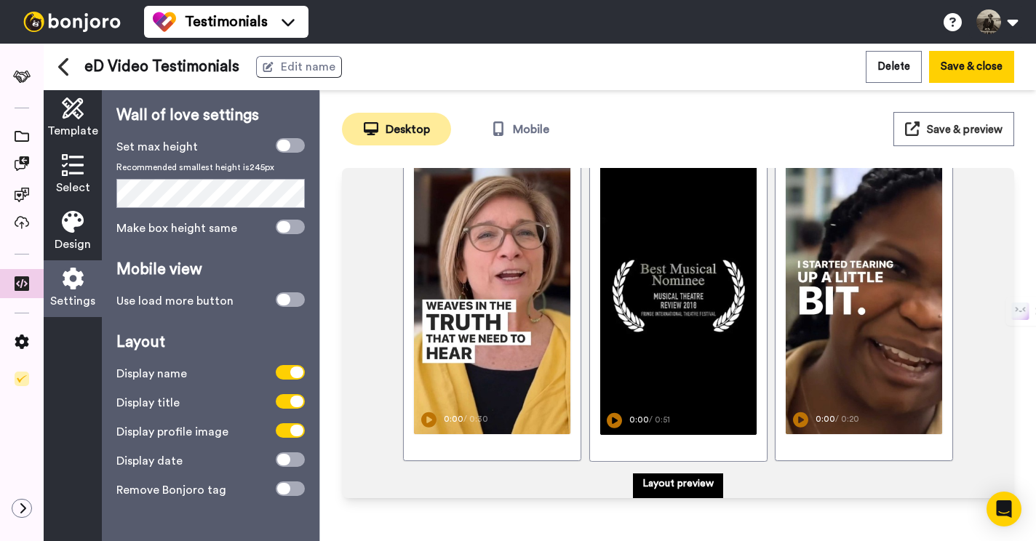
click at [67, 236] on span "Design" at bounding box center [73, 244] width 36 height 17
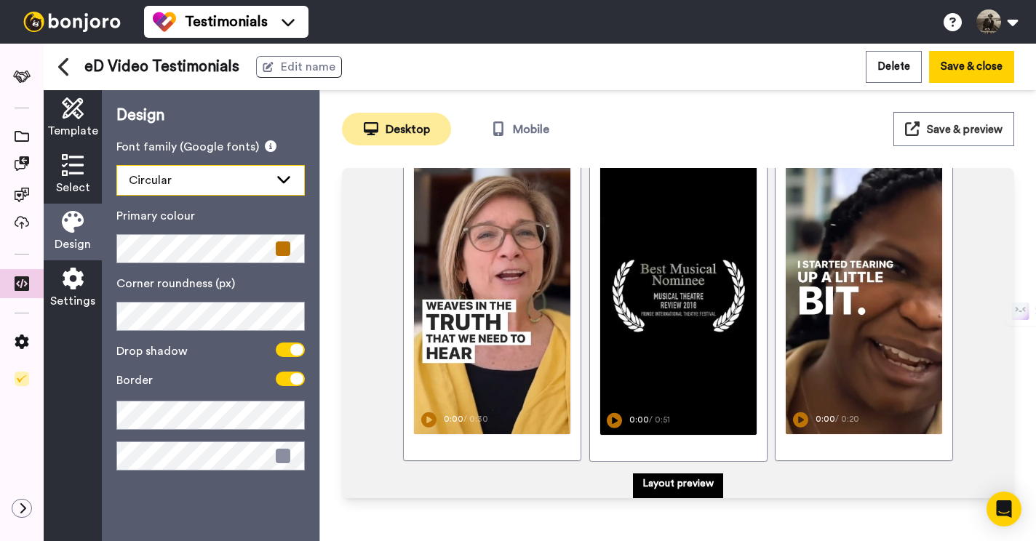
click at [184, 173] on div "Circular" at bounding box center [199, 180] width 140 height 17
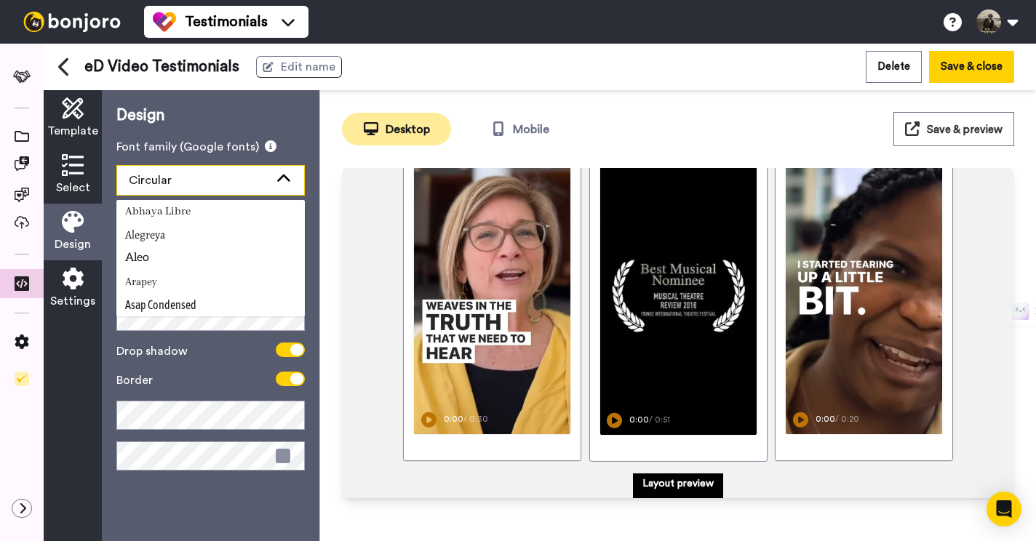
click at [184, 173] on div "Circular" at bounding box center [199, 180] width 140 height 17
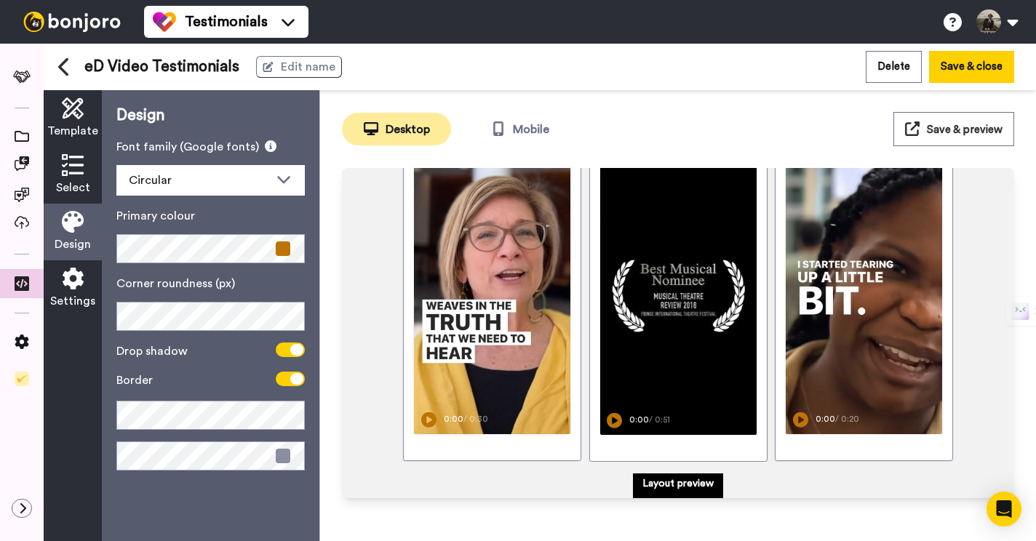
click at [89, 172] on div "Select" at bounding box center [73, 175] width 58 height 57
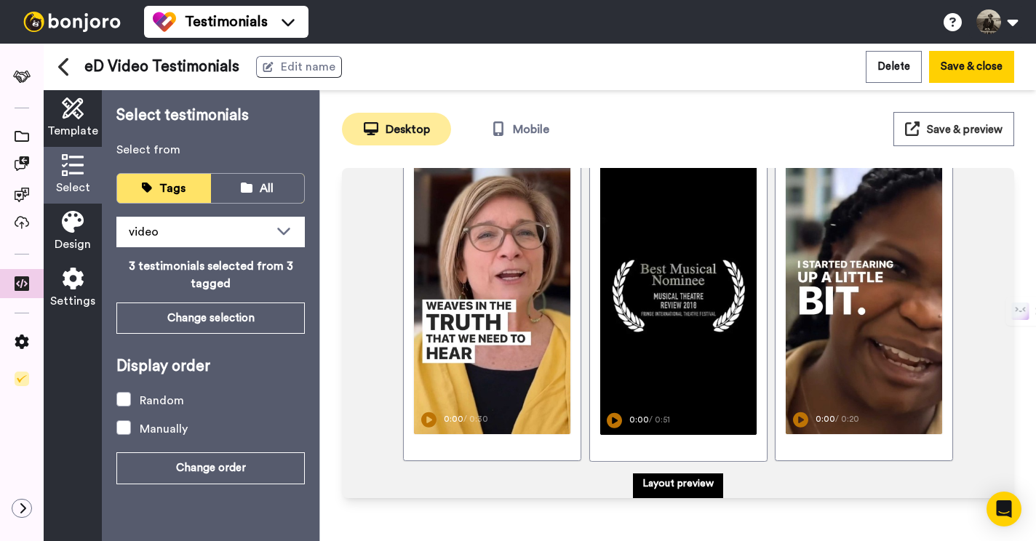
click at [79, 228] on icon at bounding box center [73, 222] width 22 height 22
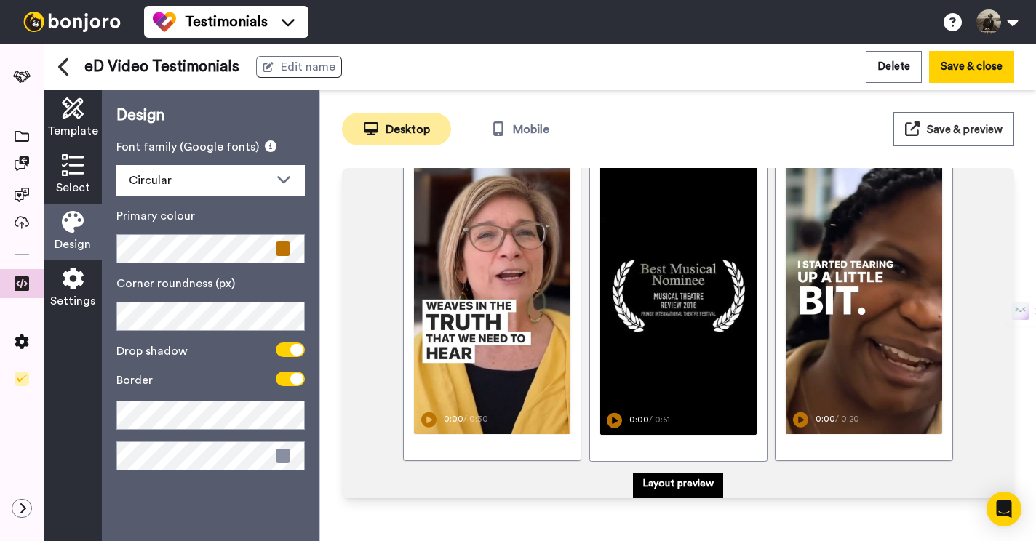
click at [80, 279] on icon at bounding box center [73, 279] width 22 height 22
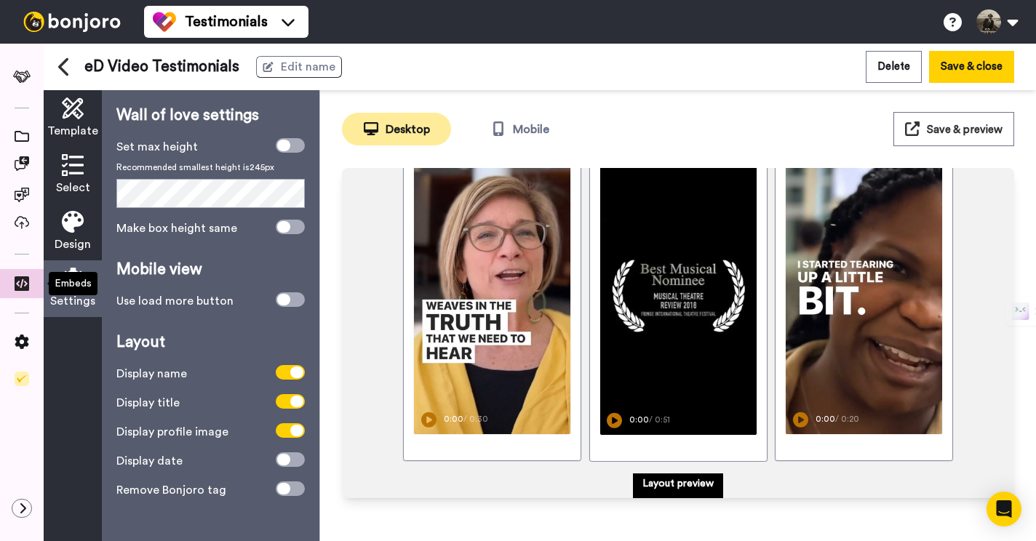
click at [78, 279] on div "Embeds" at bounding box center [73, 283] width 49 height 23
click at [977, 65] on button "Save & close" at bounding box center [971, 66] width 85 height 31
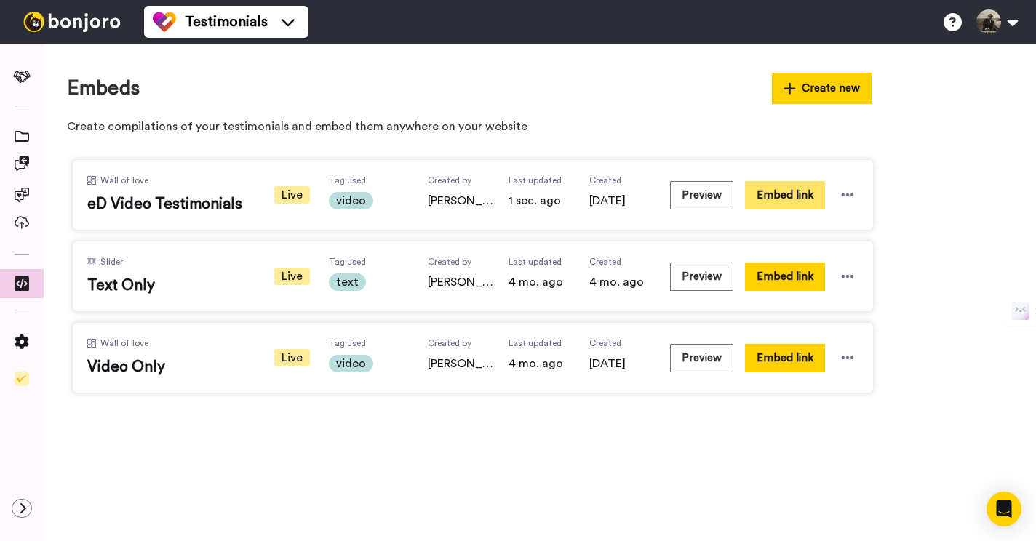
click at [810, 195] on button "Embed link" at bounding box center [785, 195] width 80 height 28
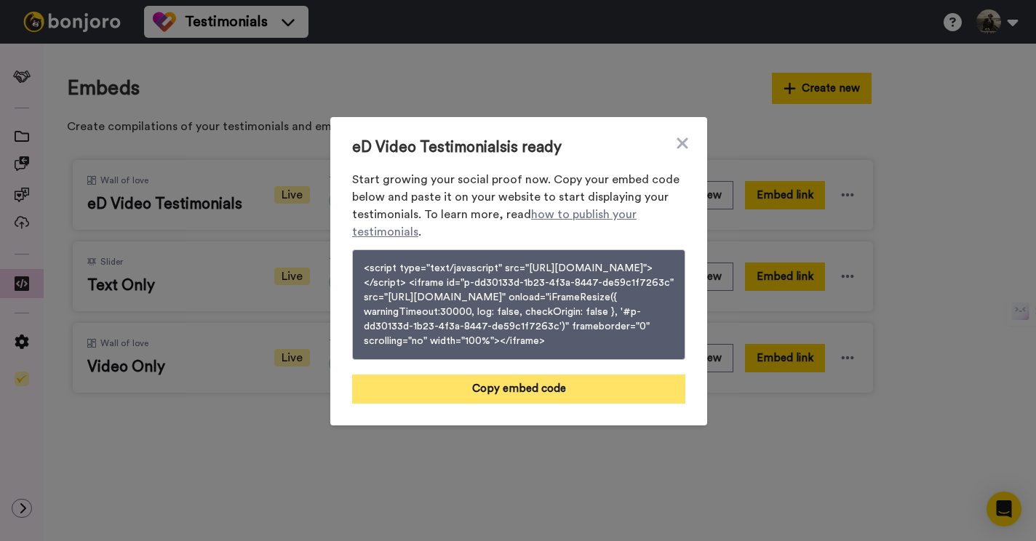
click at [538, 404] on button "Copy embed code" at bounding box center [518, 389] width 333 height 29
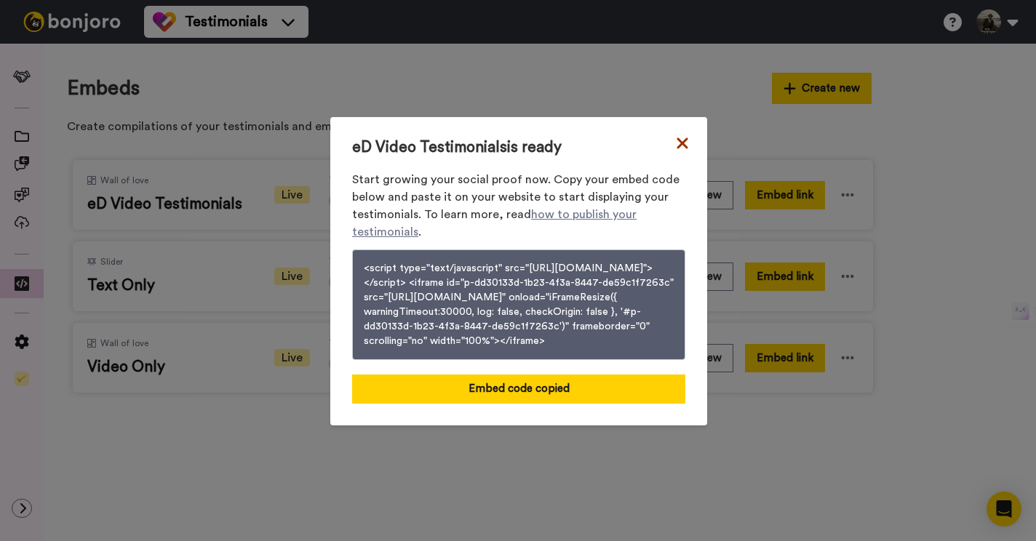
click at [679, 137] on icon at bounding box center [681, 142] width 11 height 11
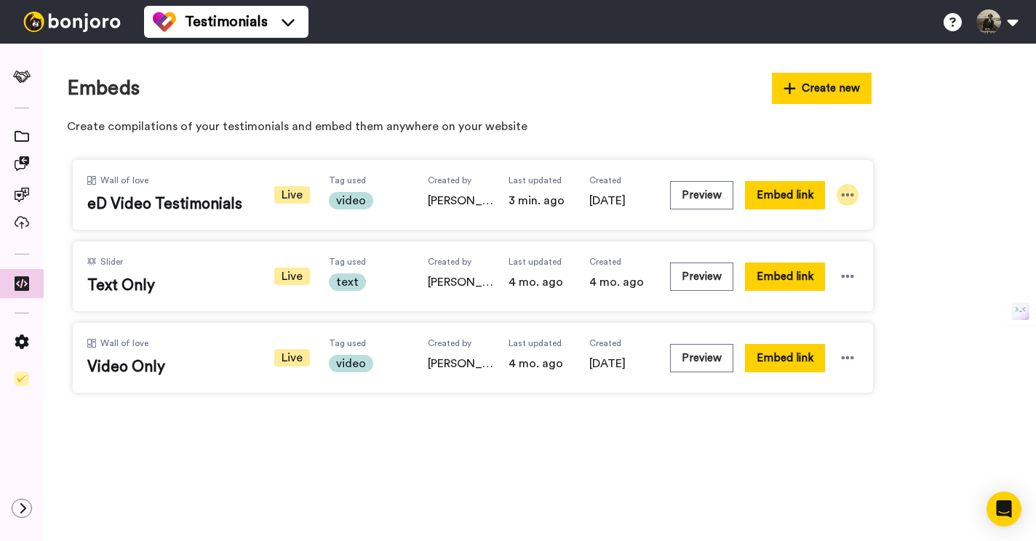
click at [847, 203] on div at bounding box center [847, 195] width 22 height 22
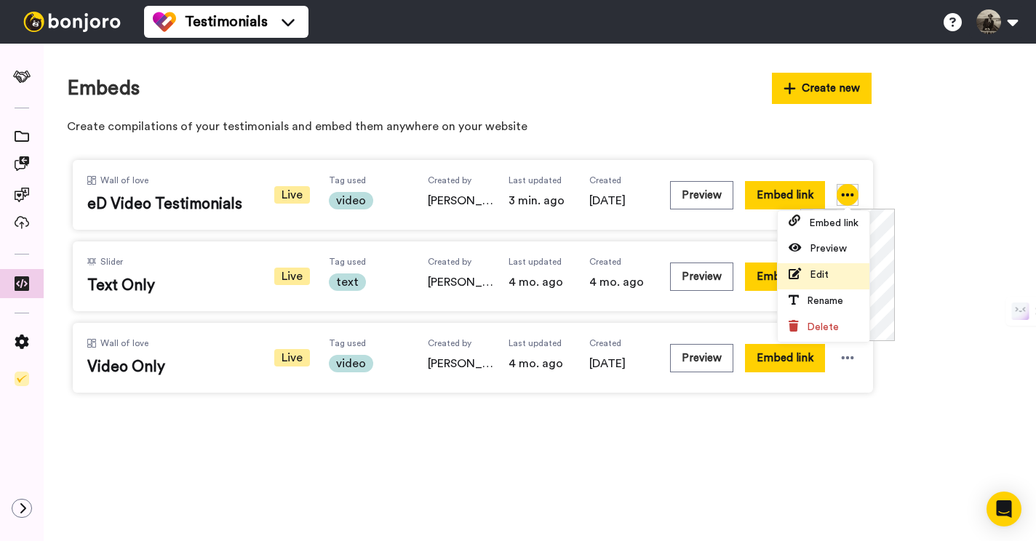
click at [835, 268] on li "Edit" at bounding box center [823, 276] width 92 height 26
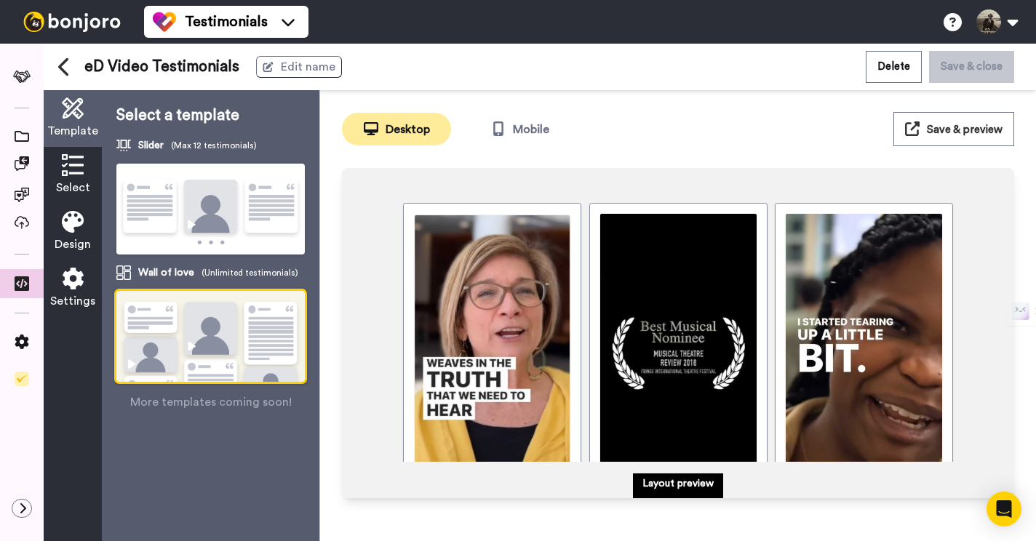
click at [514, 287] on img at bounding box center [492, 352] width 155 height 275
click at [514, 287] on video at bounding box center [492, 352] width 155 height 275
click at [75, 179] on span "Select" at bounding box center [73, 187] width 34 height 17
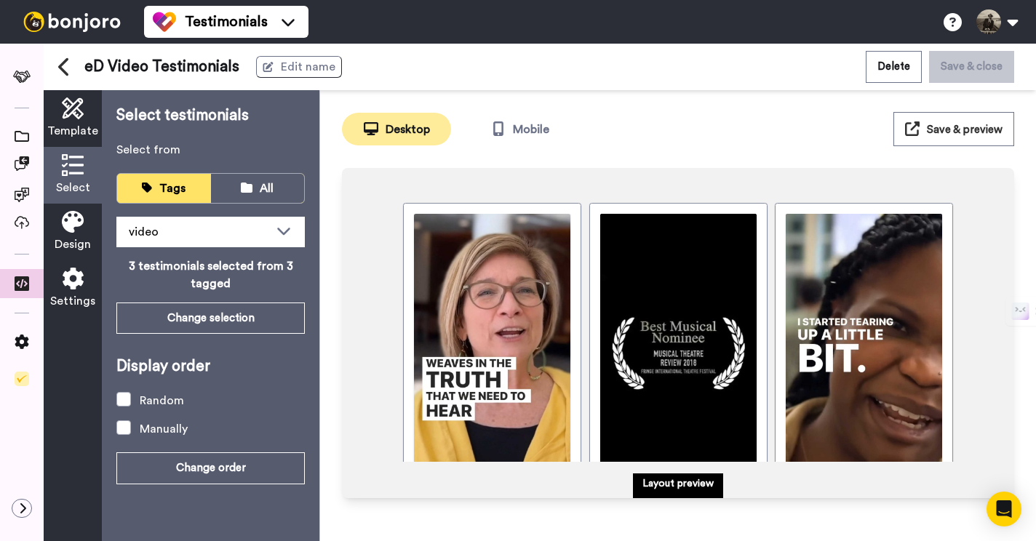
click at [74, 220] on icon at bounding box center [73, 222] width 22 height 22
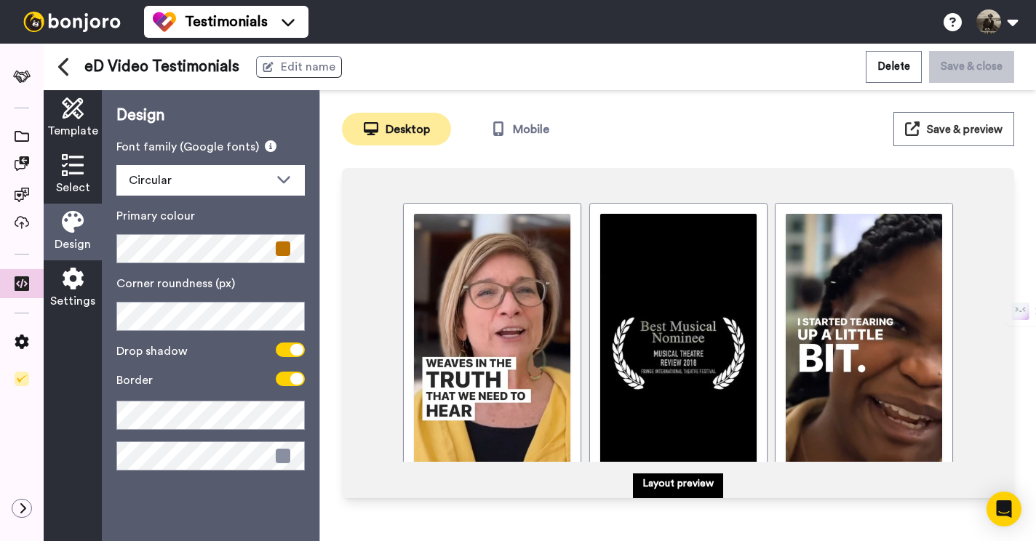
click at [79, 289] on icon at bounding box center [73, 279] width 22 height 22
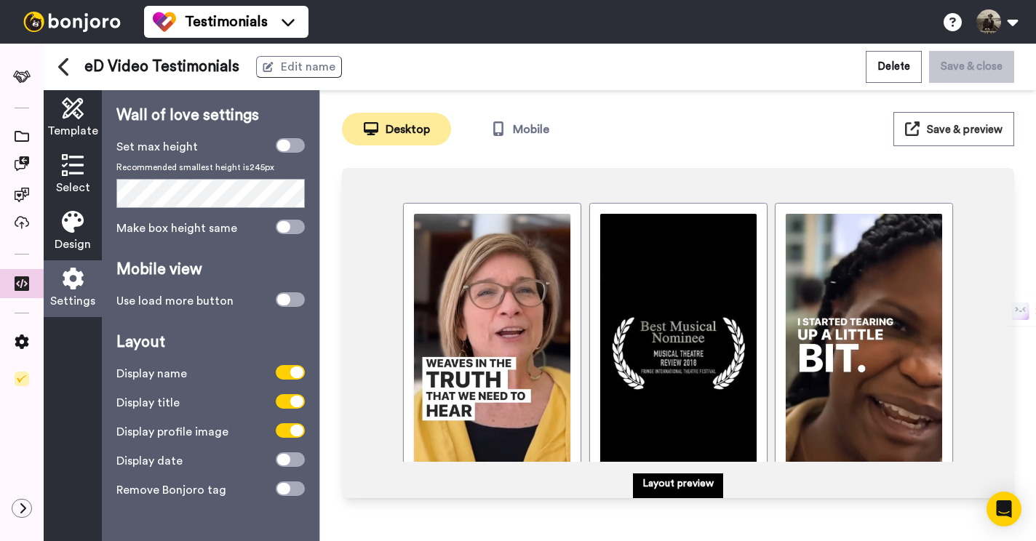
click at [219, 229] on span "Make box height same" at bounding box center [176, 228] width 121 height 17
click at [285, 228] on icon at bounding box center [283, 227] width 13 height 12
click at [285, 228] on span at bounding box center [290, 227] width 29 height 15
click at [79, 119] on div "Template" at bounding box center [73, 118] width 58 height 57
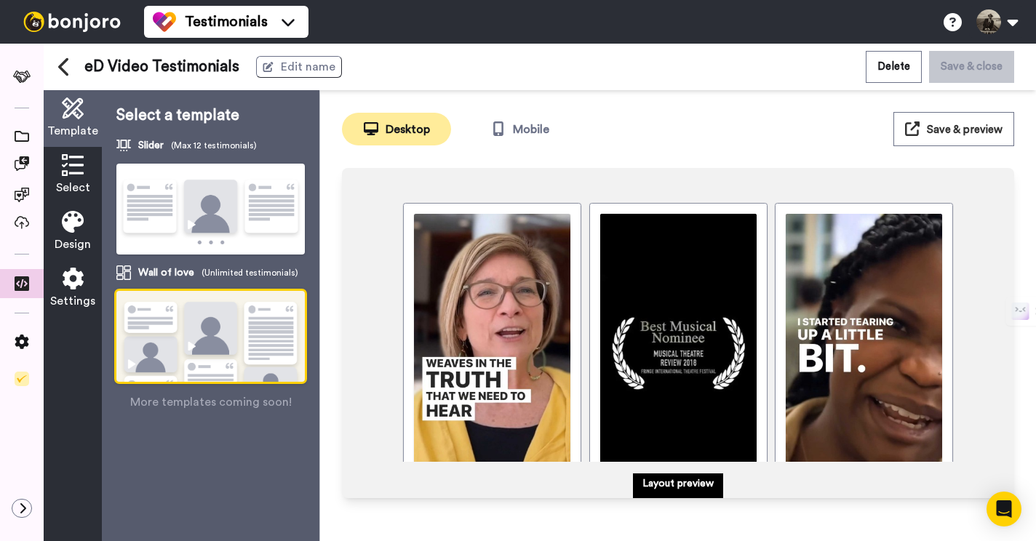
click at [77, 172] on icon at bounding box center [73, 165] width 22 height 22
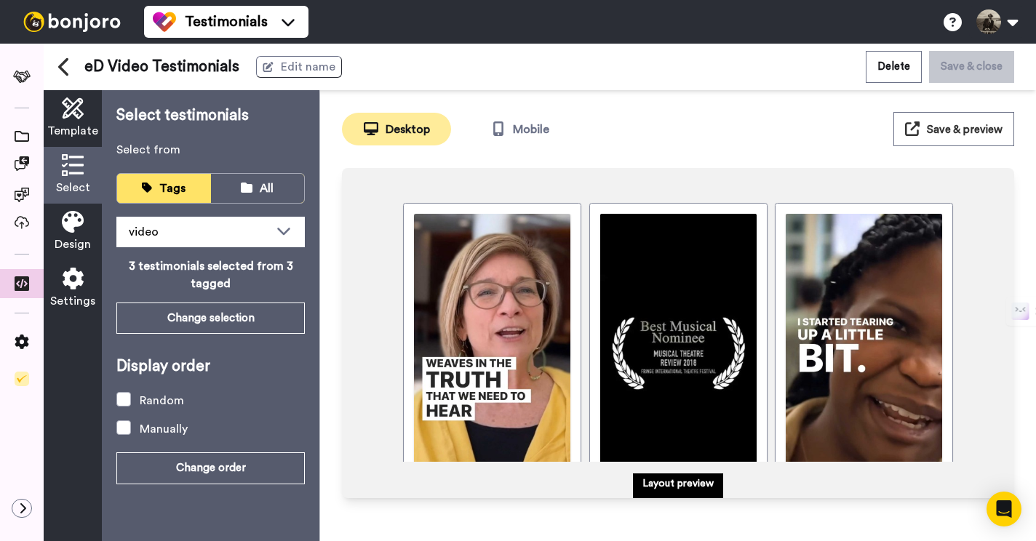
click at [78, 230] on icon at bounding box center [73, 222] width 22 height 22
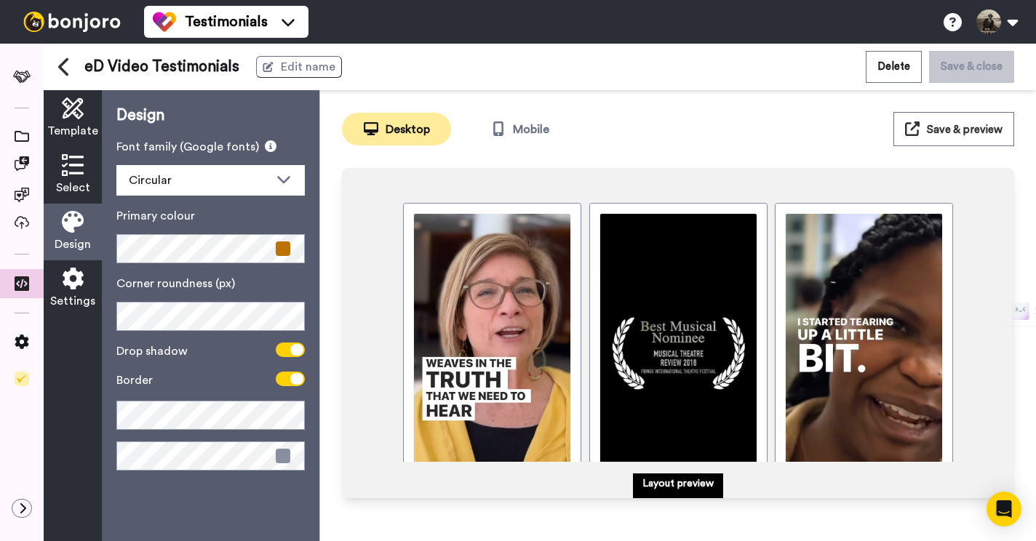
click at [81, 297] on span "Settings" at bounding box center [72, 300] width 45 height 17
